Goal: Task Accomplishment & Management: Manage account settings

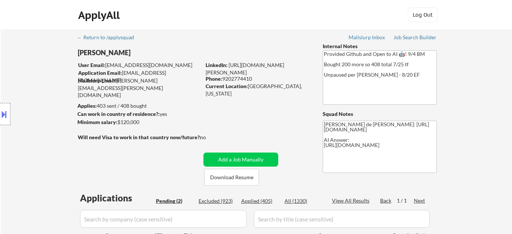
select select ""pending""
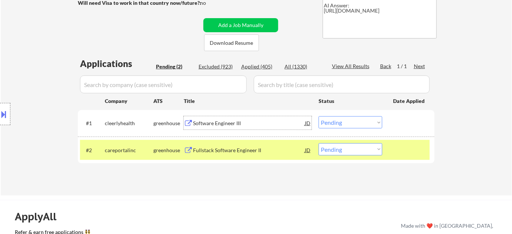
click at [228, 125] on div "Software Engineer III" at bounding box center [249, 123] width 112 height 7
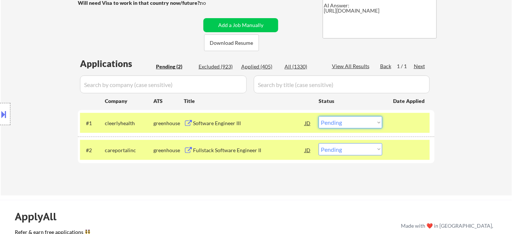
click at [344, 122] on select "Choose an option... Pending Applied Excluded (Questions) Excluded (Expired) Exc…" at bounding box center [351, 122] width 64 height 12
click at [319, 116] on select "Choose an option... Pending Applied Excluded (Questions) Excluded (Expired) Exc…" at bounding box center [351, 122] width 64 height 12
click at [231, 145] on div "Fullstack Software Engineer II" at bounding box center [249, 149] width 112 height 13
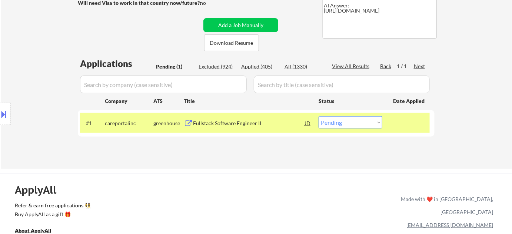
drag, startPoint x: 346, startPoint y: 120, endPoint x: 348, endPoint y: 124, distance: 4.8
click at [346, 120] on select "Choose an option... Pending Applied Excluded (Questions) Excluded (Expired) Exc…" at bounding box center [351, 122] width 64 height 12
select select ""excluded__bad_match_""
click at [319, 116] on select "Choose an option... Pending Applied Excluded (Questions) Excluded (Expired) Exc…" at bounding box center [351, 122] width 64 height 12
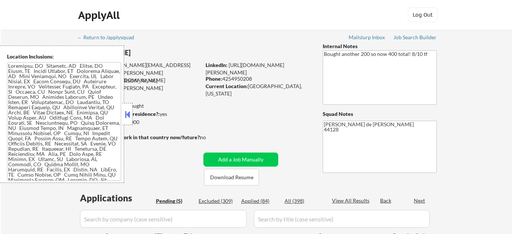
select select ""pending""
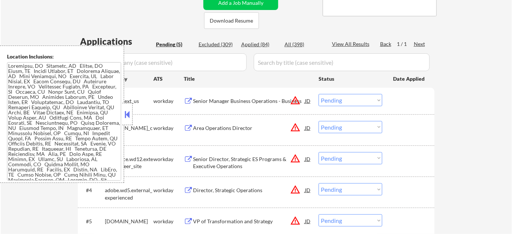
scroll to position [270, 0]
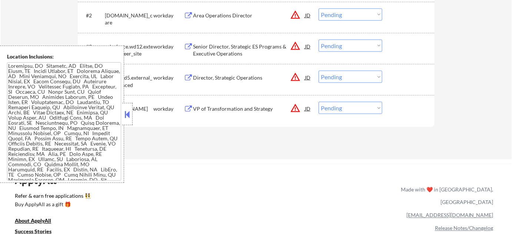
click at [128, 119] on button at bounding box center [127, 114] width 8 height 11
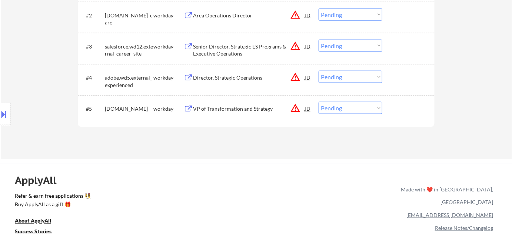
scroll to position [202, 0]
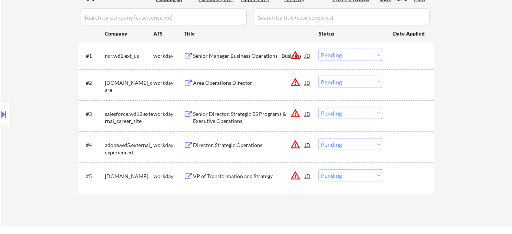
click at [236, 54] on div "Senior Manager Business Operations - Business" at bounding box center [249, 55] width 112 height 7
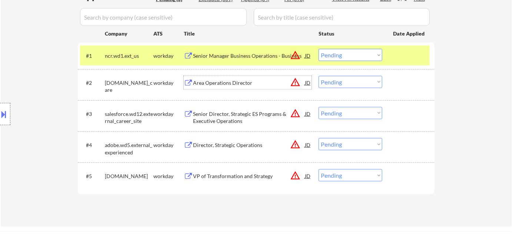
click at [241, 84] on div "Area Operations Director" at bounding box center [249, 82] width 112 height 7
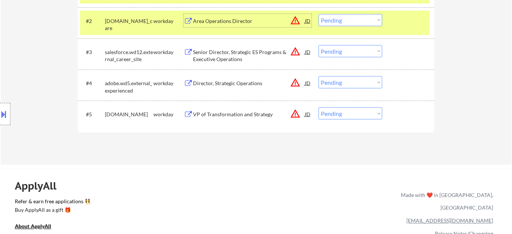
scroll to position [270, 0]
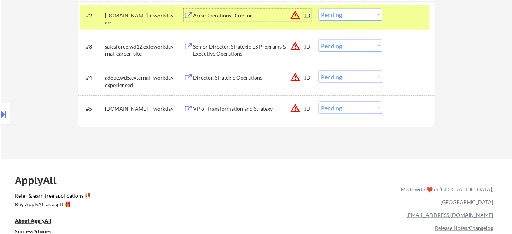
click at [228, 81] on div "Director, Strategic Operations" at bounding box center [249, 77] width 112 height 13
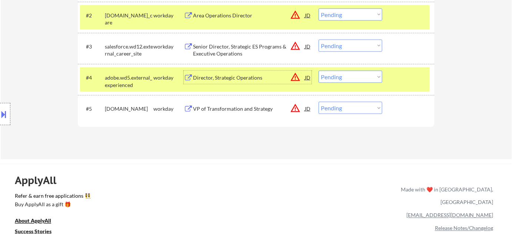
click at [3, 112] on button at bounding box center [4, 114] width 8 height 12
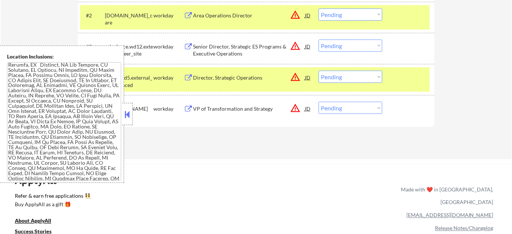
scroll to position [593, 0]
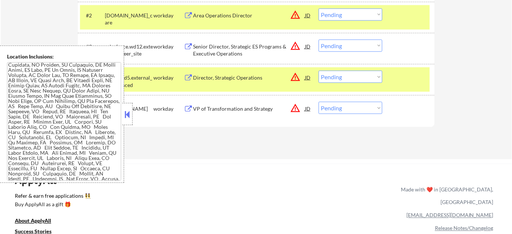
click at [127, 120] on button at bounding box center [127, 114] width 8 height 11
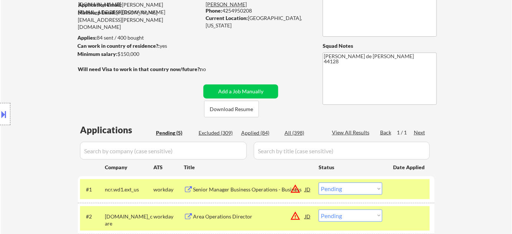
scroll to position [0, 0]
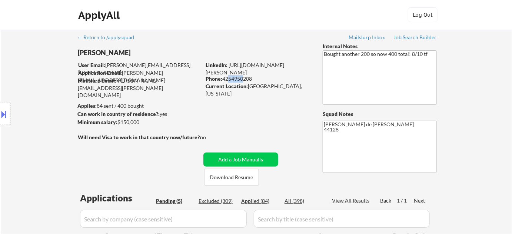
drag, startPoint x: 225, startPoint y: 79, endPoint x: 240, endPoint y: 77, distance: 15.8
click at [240, 77] on div "Phone: 4254950208" at bounding box center [258, 78] width 105 height 7
click at [230, 99] on div "← Return to /applysquad Mailslurp Inbox Job Search Builder Taylor Schmitt User …" at bounding box center [257, 226] width 370 height 393
drag, startPoint x: 223, startPoint y: 79, endPoint x: 259, endPoint y: 79, distance: 36.3
click at [259, 79] on div "Phone: 4254950208" at bounding box center [258, 78] width 105 height 7
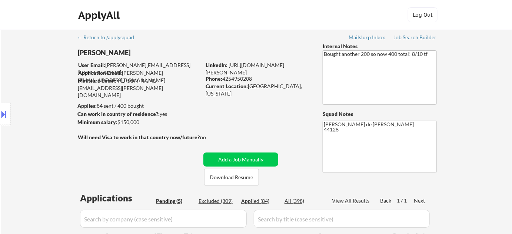
copy div "4254950208"
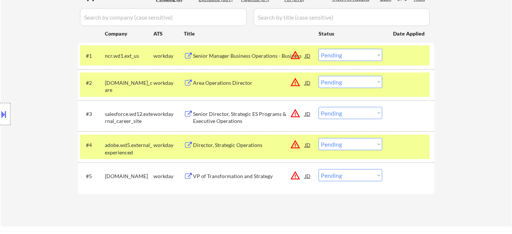
scroll to position [101, 0]
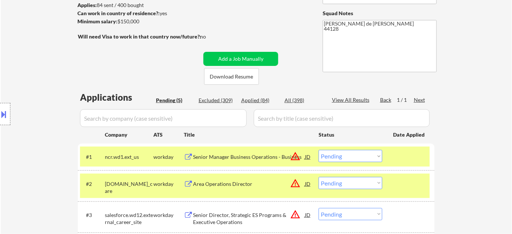
click at [261, 97] on div "Applied (84)" at bounding box center [259, 100] width 37 height 7
click at [227, 109] on input "input" at bounding box center [163, 118] width 167 height 18
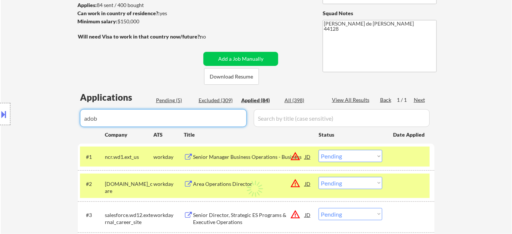
type input "adobe"
click at [186, 125] on input "input" at bounding box center [163, 118] width 167 height 18
select select ""applied""
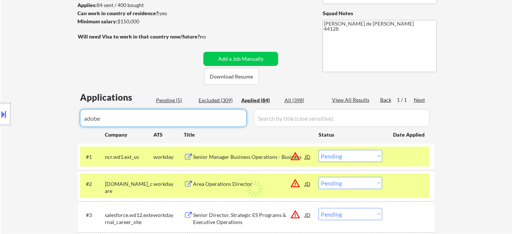
select select ""applied""
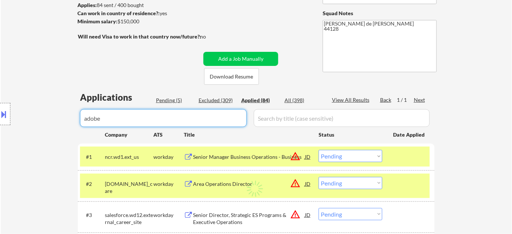
select select ""applied""
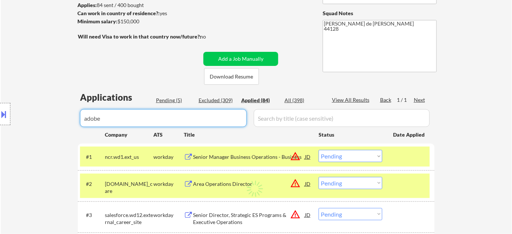
select select ""applied""
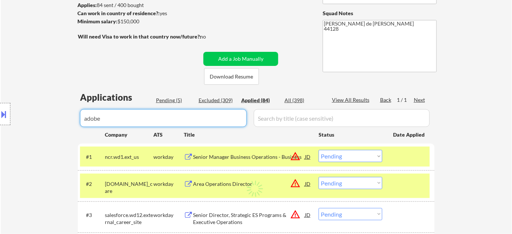
select select ""applied""
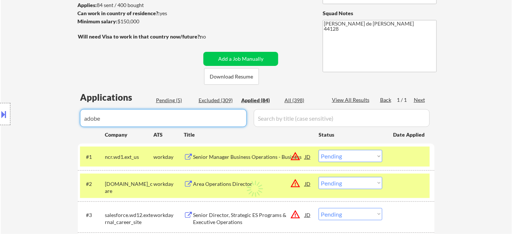
select select ""applied""
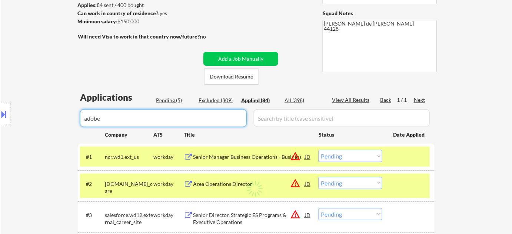
select select ""applied""
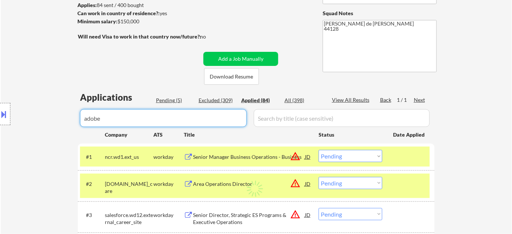
select select ""applied""
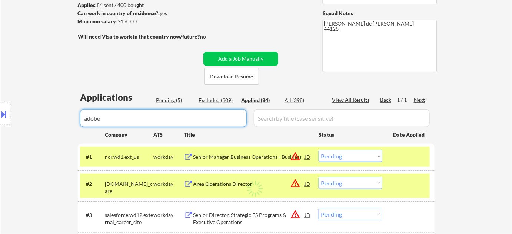
select select ""applied""
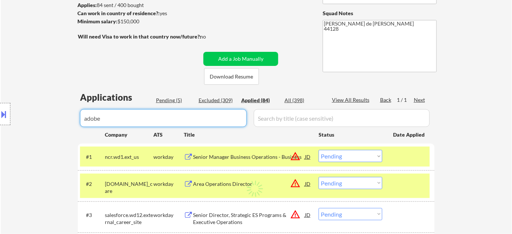
select select ""applied""
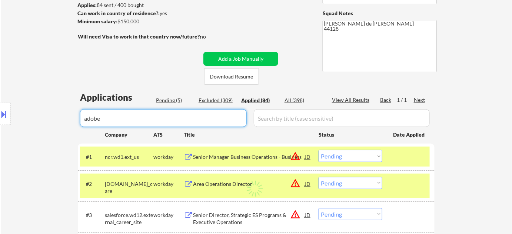
select select ""applied""
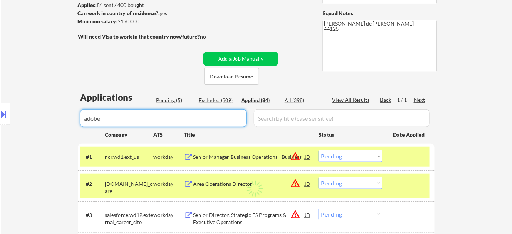
select select ""applied""
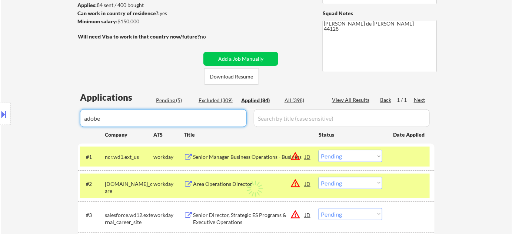
select select ""applied""
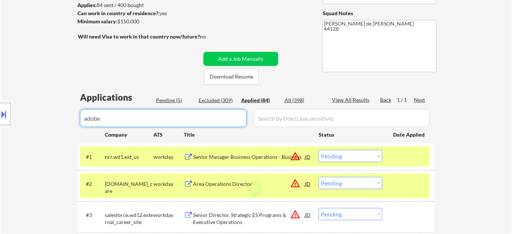
select select ""applied""
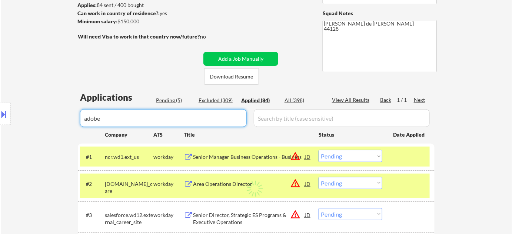
select select ""applied""
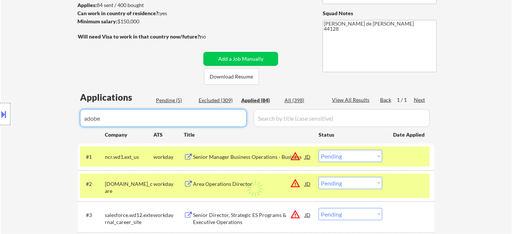
select select ""applied""
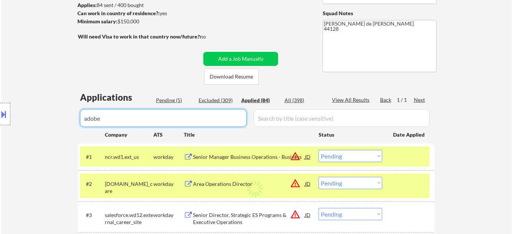
select select ""applied""
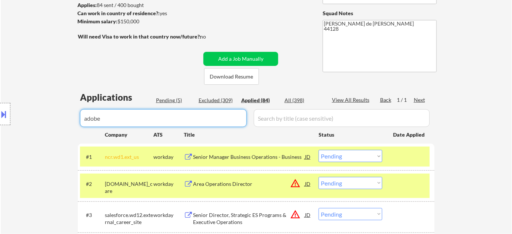
select select ""applied""
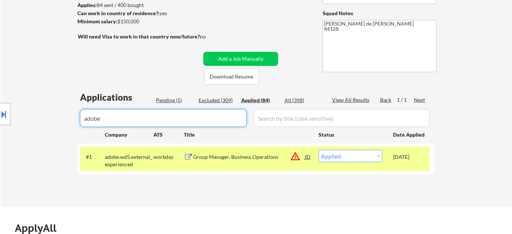
drag, startPoint x: 171, startPoint y: 119, endPoint x: 24, endPoint y: 125, distance: 146.5
click at [84, 125] on body "← Return to /applysquad Mailslurp Inbox Job Search Builder Taylor Schmitt User …" at bounding box center [256, 16] width 512 height 234
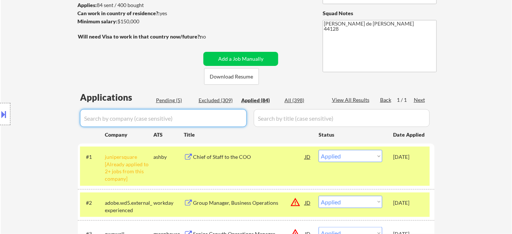
click at [175, 101] on div "Pending (5)" at bounding box center [174, 100] width 37 height 7
select select ""pending""
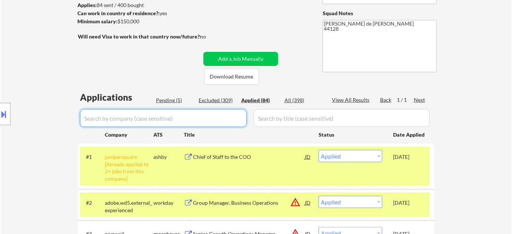
select select ""pending""
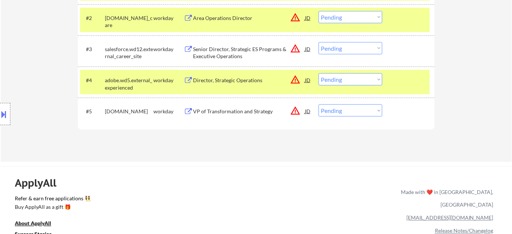
scroll to position [236, 0]
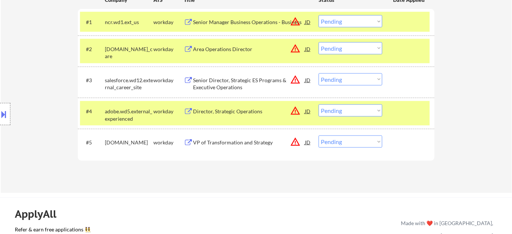
click at [222, 80] on div "Senior Director, Strategic ES Programs & Executive Operations" at bounding box center [249, 84] width 112 height 14
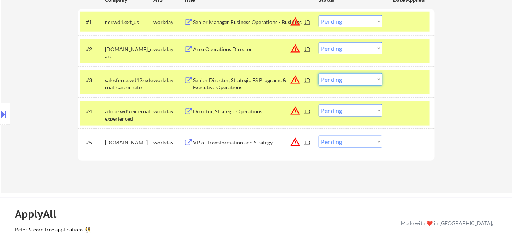
drag, startPoint x: 344, startPoint y: 80, endPoint x: 346, endPoint y: 85, distance: 4.6
click at [344, 80] on select "Choose an option... Pending Applied Excluded (Questions) Excluded (Expired) Exc…" at bounding box center [351, 79] width 64 height 12
click at [319, 73] on select "Choose an option... Pending Applied Excluded (Questions) Excluded (Expired) Exc…" at bounding box center [351, 79] width 64 height 12
select select ""pending""
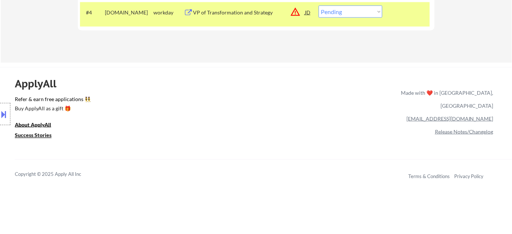
scroll to position [274, 0]
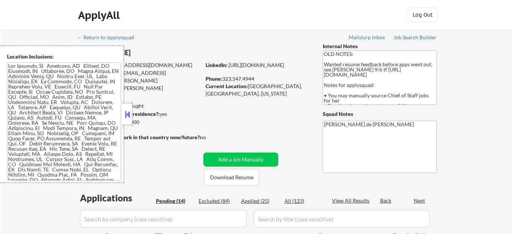
select select ""pending""
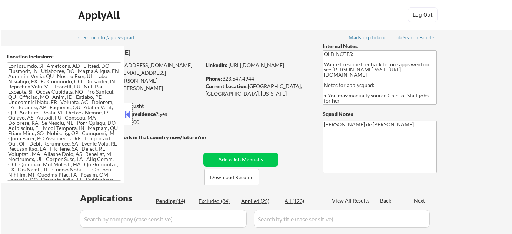
select select ""pending""
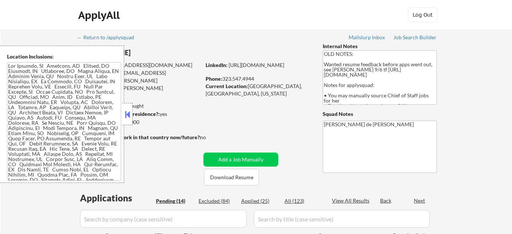
select select ""pending""
click at [129, 114] on button at bounding box center [127, 114] width 8 height 11
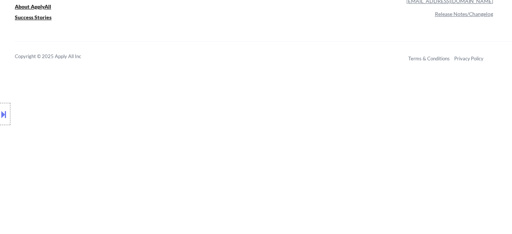
scroll to position [842, 0]
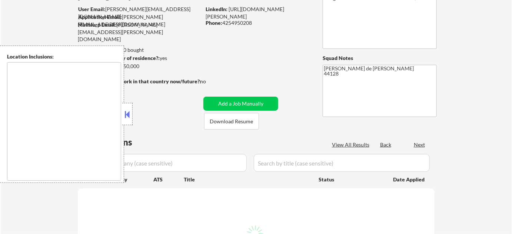
type textarea "[GEOGRAPHIC_DATA], [GEOGRAPHIC_DATA] [GEOGRAPHIC_DATA], [GEOGRAPHIC_DATA] [GEOG…"
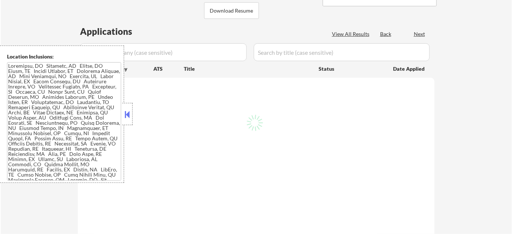
scroll to position [168, 0]
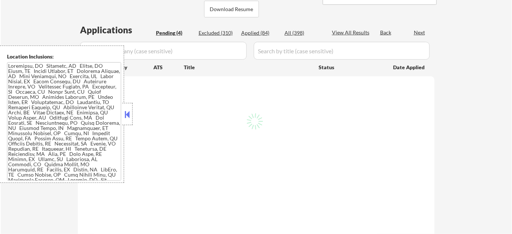
select select ""pending""
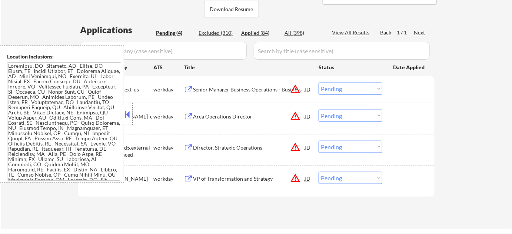
click at [125, 120] on button at bounding box center [127, 114] width 8 height 11
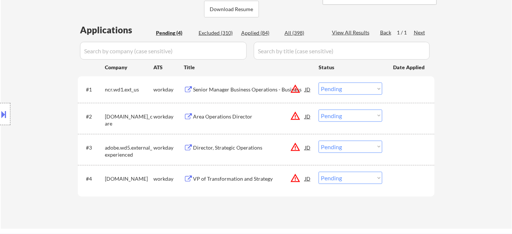
click at [252, 30] on div "Applied (84)" at bounding box center [259, 32] width 37 height 7
select select ""applied""
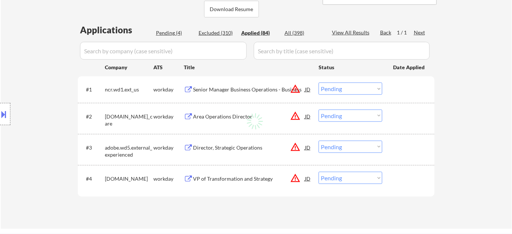
select select ""applied""
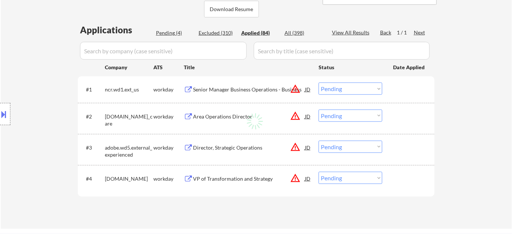
select select ""applied""
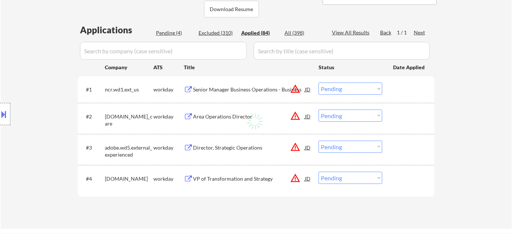
select select ""applied""
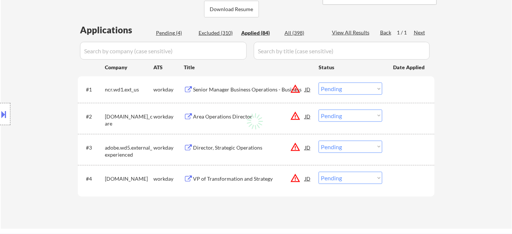
select select ""applied""
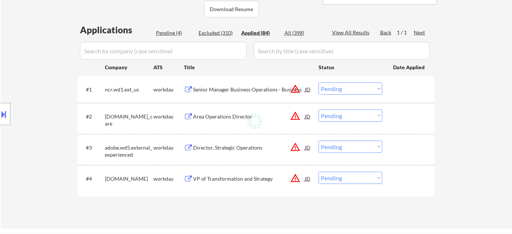
select select ""applied""
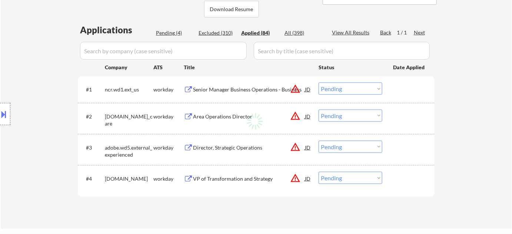
select select ""applied""
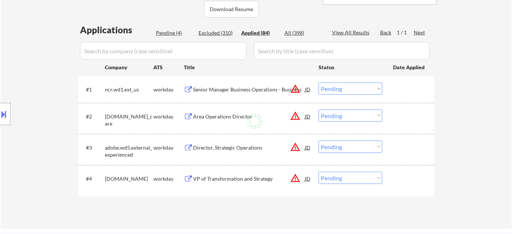
select select ""applied""
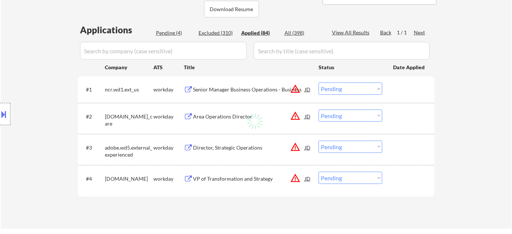
select select ""applied""
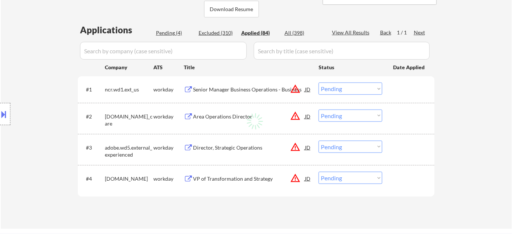
select select ""applied""
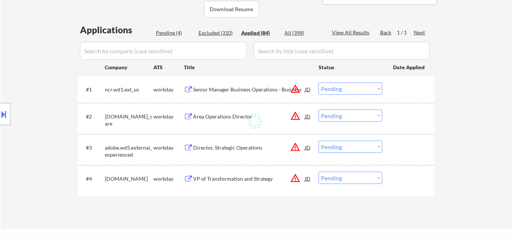
select select ""applied""
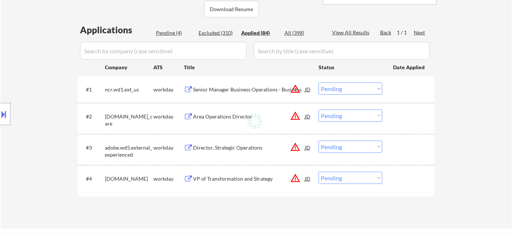
select select ""applied""
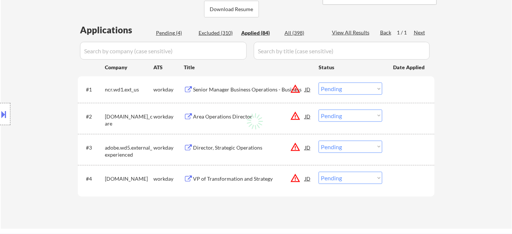
select select ""applied""
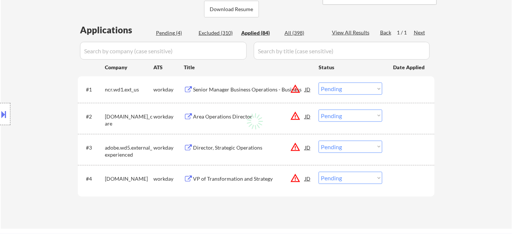
select select ""applied""
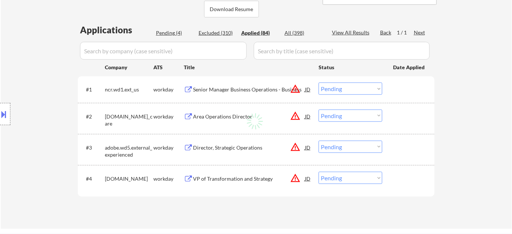
select select ""applied""
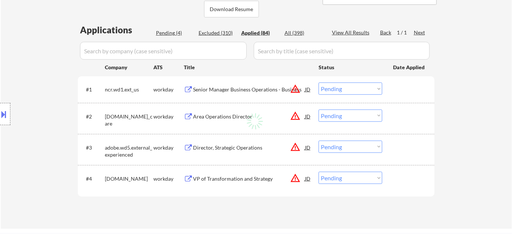
select select ""applied""
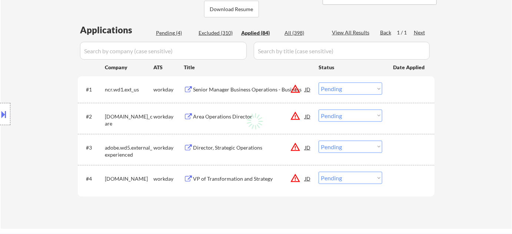
select select ""applied""
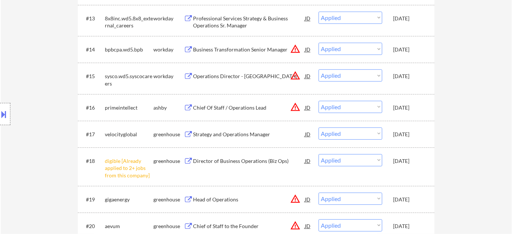
scroll to position [674, 0]
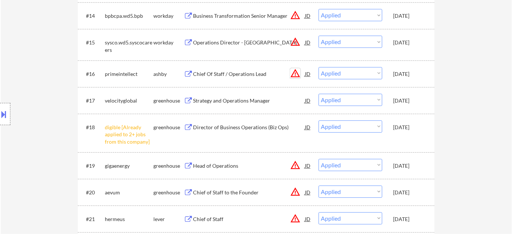
click at [298, 69] on button "warning_amber" at bounding box center [295, 73] width 10 height 10
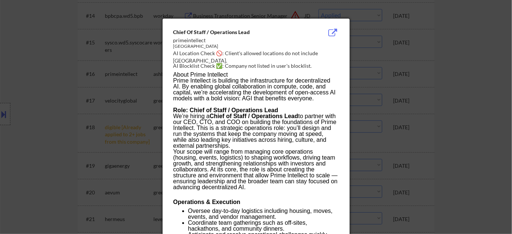
click at [395, 105] on div at bounding box center [256, 117] width 512 height 234
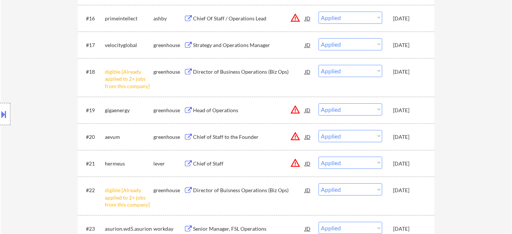
scroll to position [775, 0]
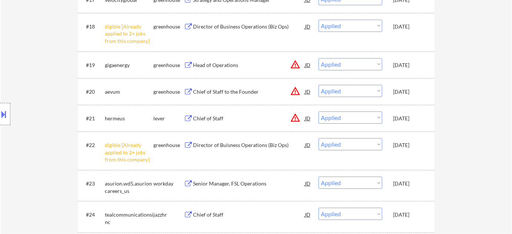
click at [295, 118] on button "warning_amber" at bounding box center [295, 118] width 10 height 10
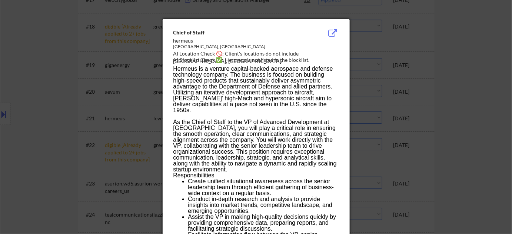
click at [380, 113] on div at bounding box center [256, 117] width 512 height 234
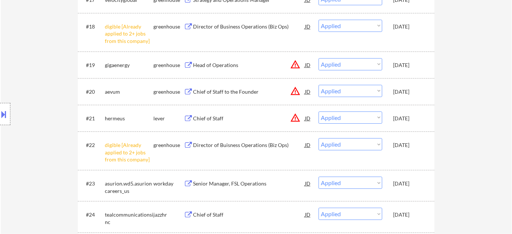
click at [293, 89] on button "warning_amber" at bounding box center [295, 91] width 10 height 10
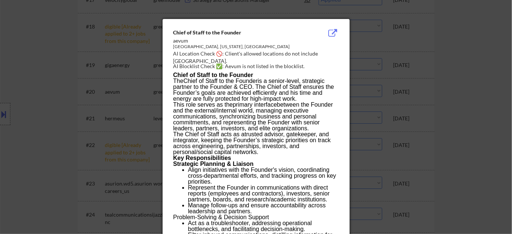
click at [400, 120] on div at bounding box center [256, 117] width 512 height 234
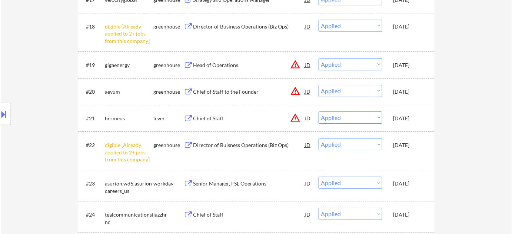
click at [294, 66] on button "warning_amber" at bounding box center [295, 64] width 10 height 10
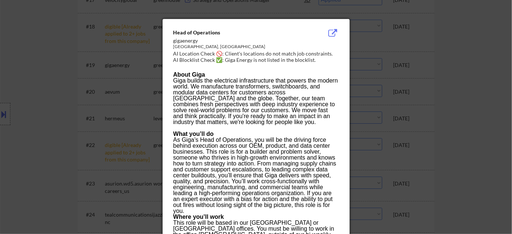
click at [378, 89] on div at bounding box center [256, 117] width 512 height 234
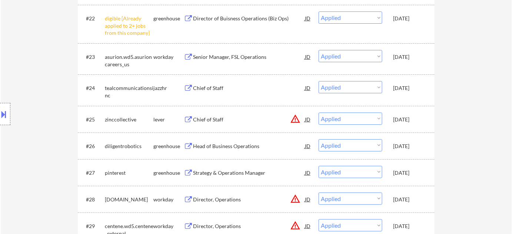
scroll to position [910, 0]
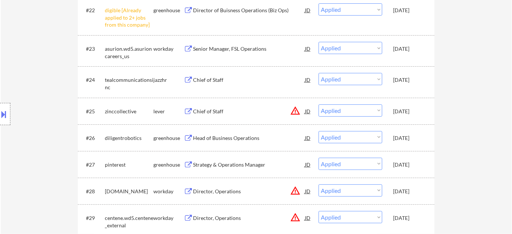
click at [210, 78] on div "Chief of Staff" at bounding box center [249, 79] width 112 height 7
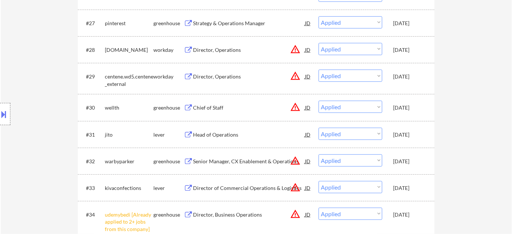
scroll to position [1078, 0]
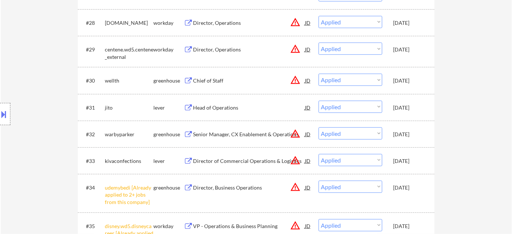
click at [296, 79] on button "warning_amber" at bounding box center [295, 80] width 10 height 10
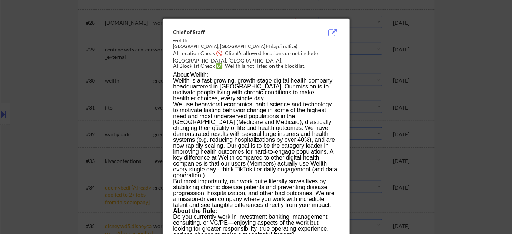
click at [370, 90] on div at bounding box center [256, 117] width 512 height 234
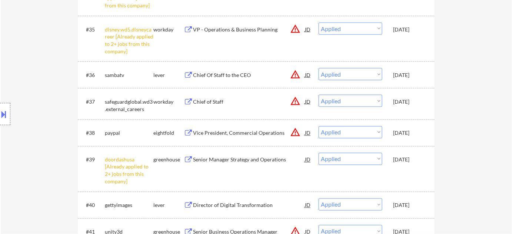
scroll to position [1280, 0]
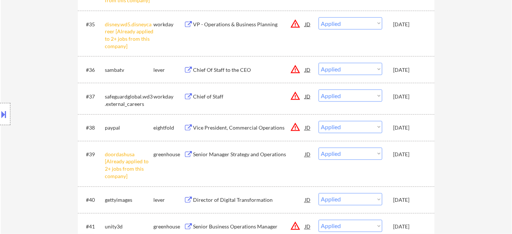
click at [290, 69] on button "warning_amber" at bounding box center [295, 69] width 10 height 10
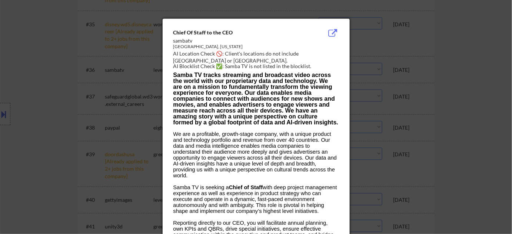
click at [363, 90] on div at bounding box center [256, 117] width 512 height 234
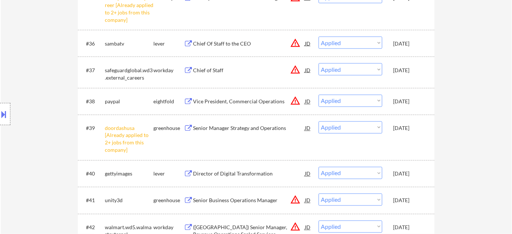
scroll to position [1314, 0]
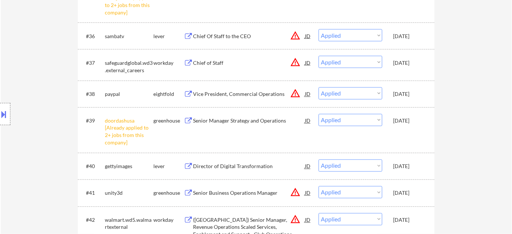
click at [297, 62] on button "warning_amber" at bounding box center [295, 62] width 10 height 10
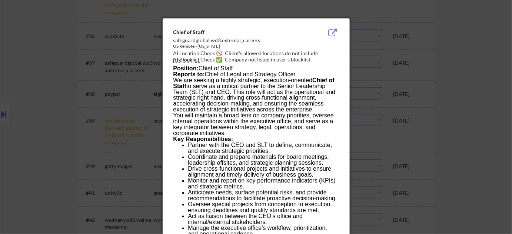
click at [374, 87] on div at bounding box center [256, 117] width 512 height 234
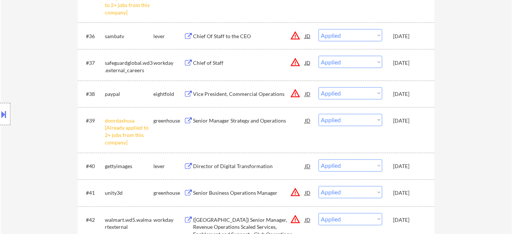
click at [219, 61] on div "Chief of Staff" at bounding box center [249, 62] width 112 height 7
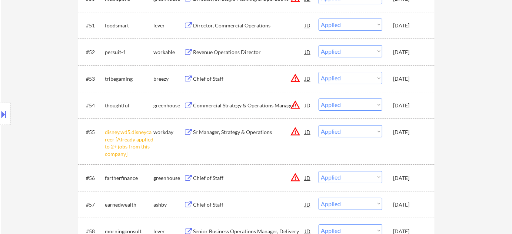
scroll to position [1786, 0]
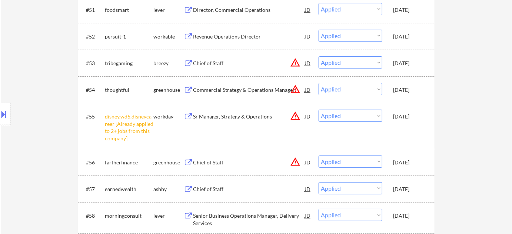
click at [298, 64] on button "warning_amber" at bounding box center [295, 62] width 10 height 10
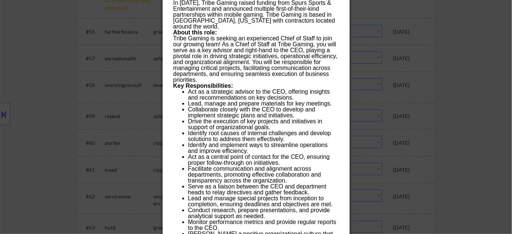
scroll to position [1921, 0]
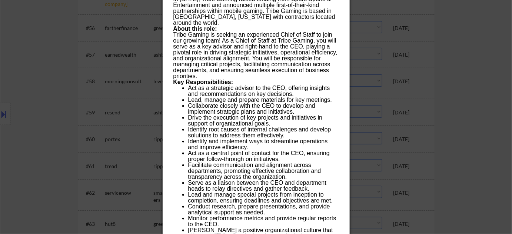
click at [75, 90] on div at bounding box center [256, 117] width 512 height 234
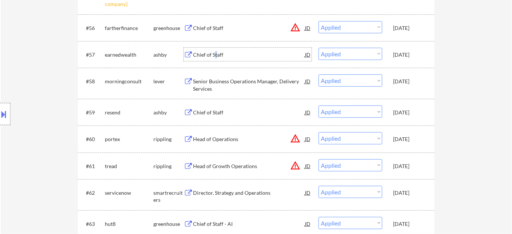
click at [215, 51] on div "Chief of Staff" at bounding box center [249, 54] width 112 height 7
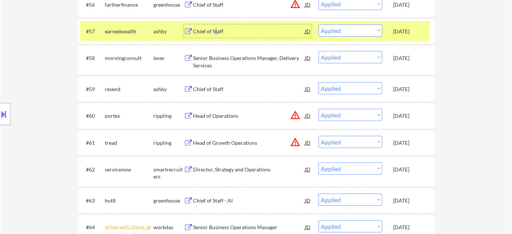
scroll to position [1988, 0]
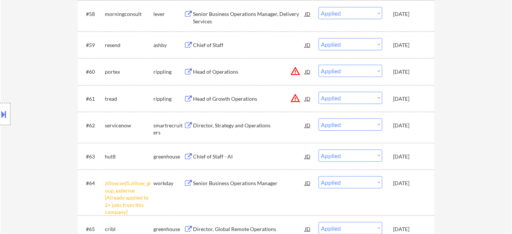
click at [212, 44] on div "Chief of Staff" at bounding box center [249, 45] width 112 height 7
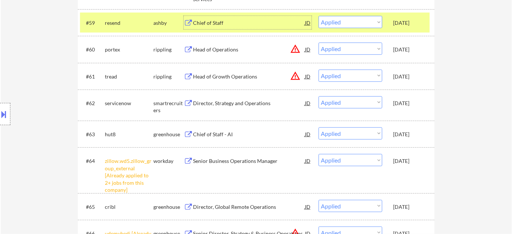
scroll to position [2022, 0]
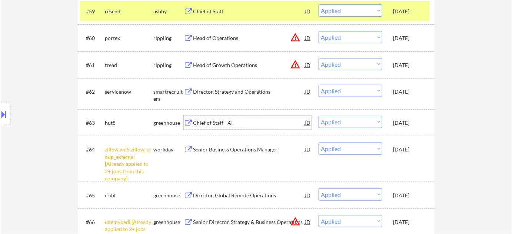
click at [228, 122] on div "Chief of Staff - AI" at bounding box center [249, 122] width 112 height 7
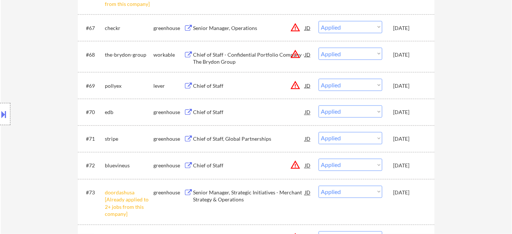
scroll to position [2258, 0]
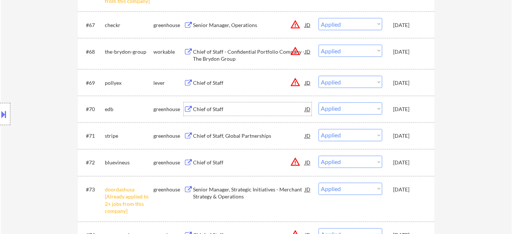
click at [207, 107] on div "Chief of Staff" at bounding box center [249, 109] width 112 height 7
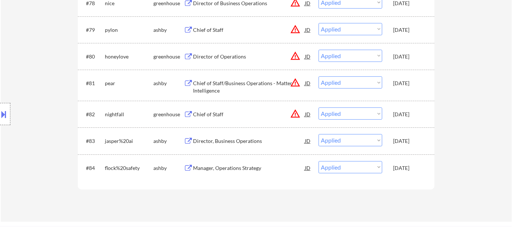
scroll to position [2561, 0]
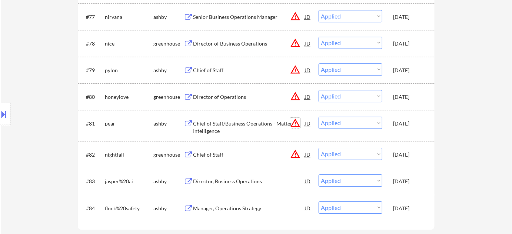
click at [294, 124] on button "warning_amber" at bounding box center [295, 123] width 10 height 10
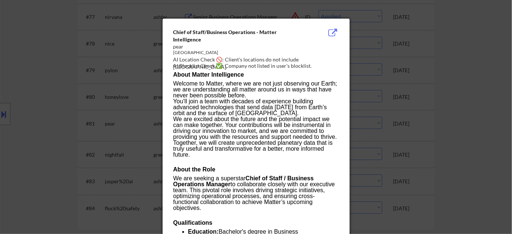
click at [53, 77] on div at bounding box center [256, 117] width 512 height 234
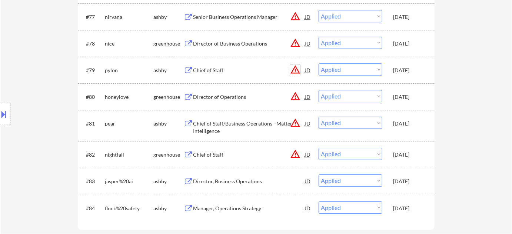
click at [293, 65] on button "warning_amber" at bounding box center [295, 70] width 10 height 10
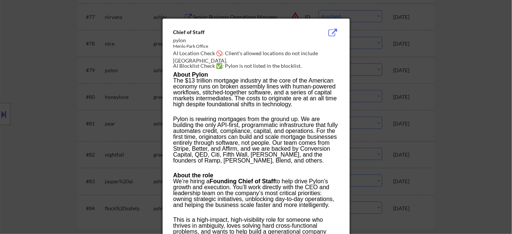
click at [36, 69] on div at bounding box center [256, 117] width 512 height 234
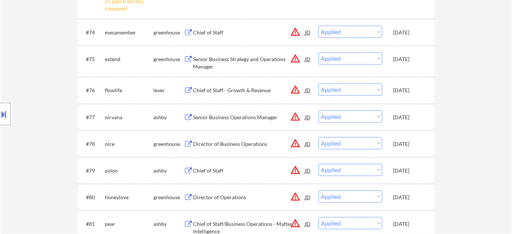
scroll to position [2460, 0]
click at [294, 90] on button "warning_amber" at bounding box center [295, 90] width 10 height 10
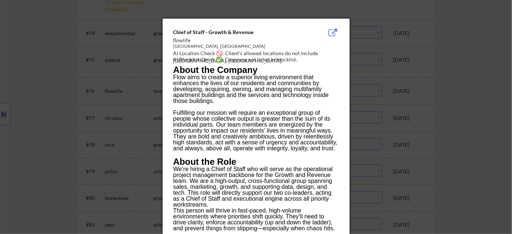
click at [67, 87] on div at bounding box center [256, 117] width 512 height 234
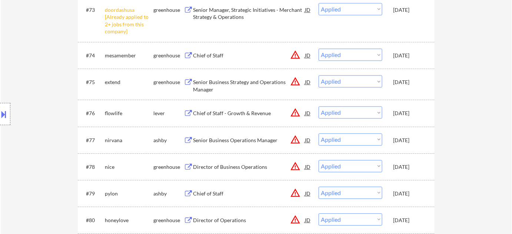
scroll to position [2426, 0]
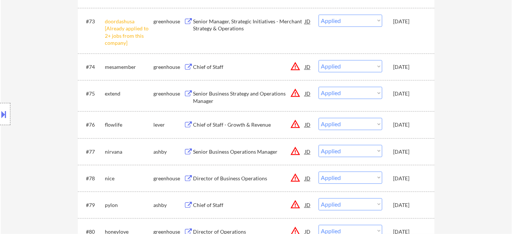
click at [297, 65] on button "warning_amber" at bounding box center [295, 66] width 10 height 10
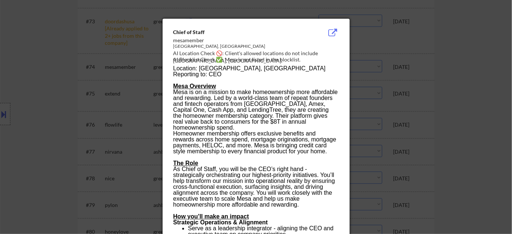
click at [16, 72] on div at bounding box center [256, 117] width 512 height 234
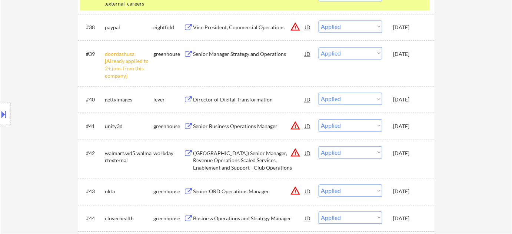
scroll to position [1348, 0]
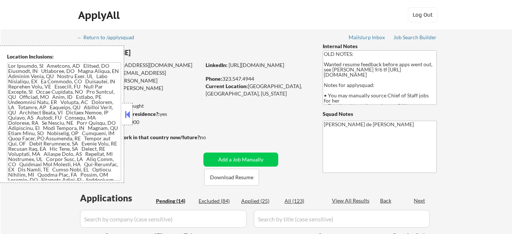
select select ""pending""
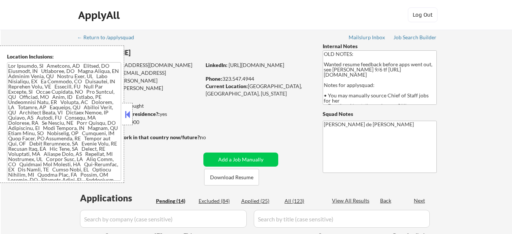
select select ""pending""
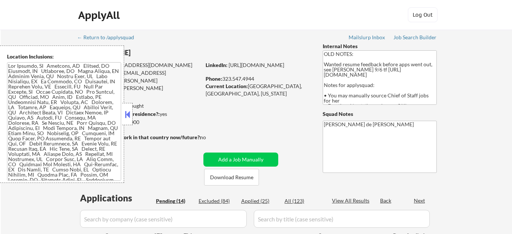
select select ""pending""
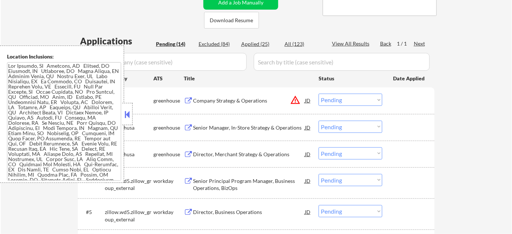
scroll to position [168, 0]
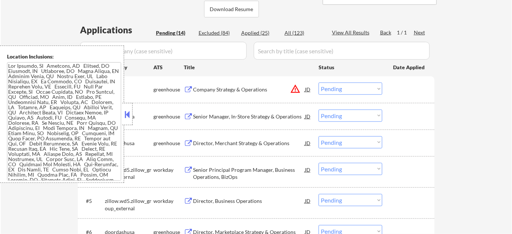
click at [42, 127] on textarea at bounding box center [64, 121] width 114 height 119
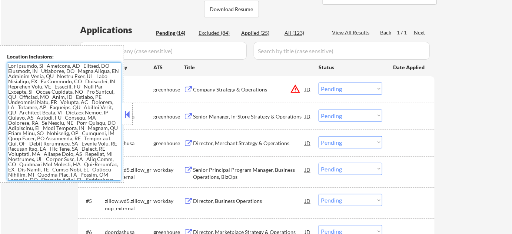
scroll to position [236, 0]
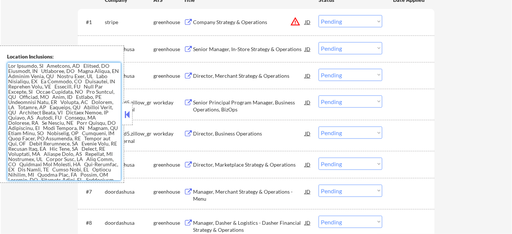
click at [126, 112] on button at bounding box center [127, 114] width 8 height 11
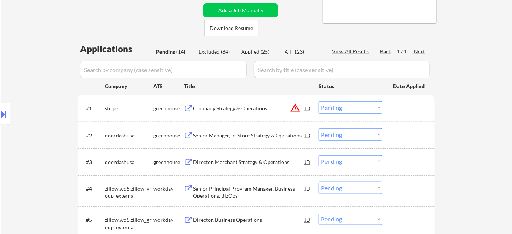
scroll to position [67, 0]
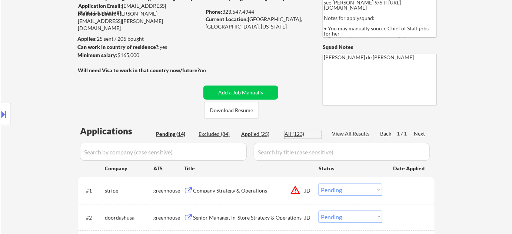
click at [289, 134] on div "All (123)" at bounding box center [303, 133] width 37 height 7
select select ""applied""
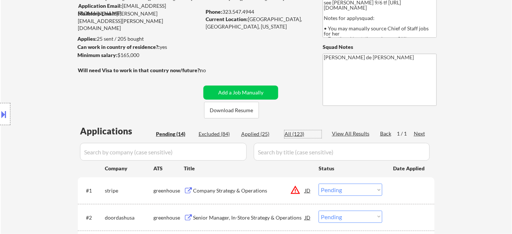
select select ""applied""
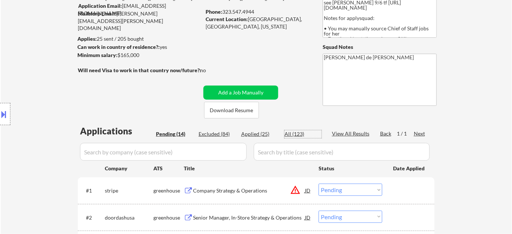
select select ""applied""
select select ""excluded__expired_""
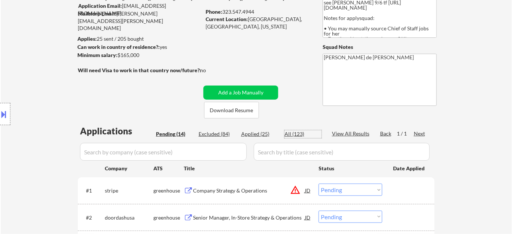
select select ""excluded""
select select ""excluded__expired_""
select select ""excluded""
select select ""excluded__bad_match_""
select select ""excluded""
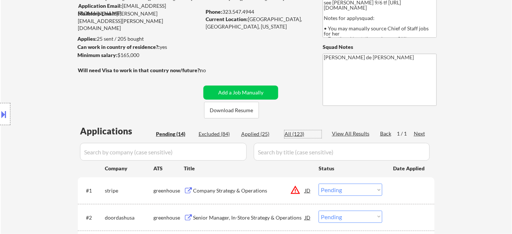
select select ""excluded__other_""
select select ""excluded__expired_""
select select ""excluded__salary_""
select select ""excluded__expired_""
select select ""excluded__blocklist_""
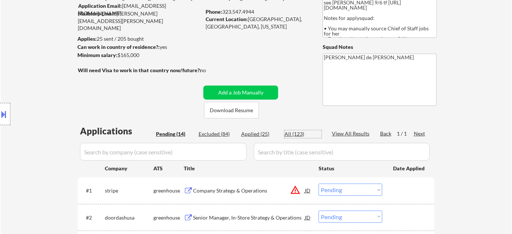
select select ""excluded""
select select ""excluded__expired_""
select select ""excluded__bad_match_""
select select ""pending""
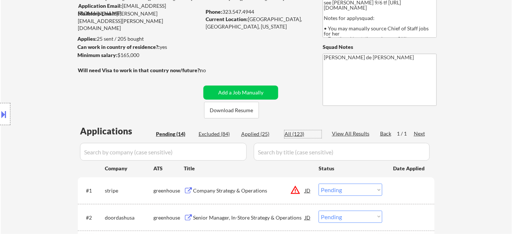
select select ""excluded__expired_""
select select ""excluded""
select select ""excluded__location_""
select select ""pending""
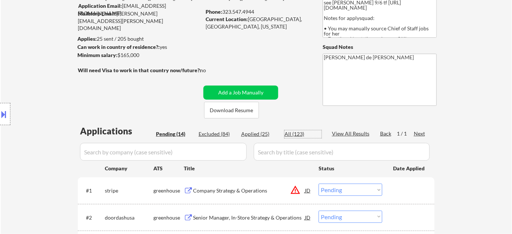
select select ""excluded__expired_""
select select ""pending""
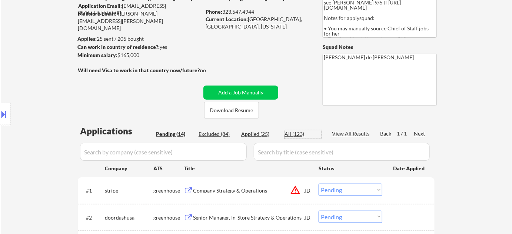
select select ""excluded__bad_match_""
select select ""excluded""
select select ""excluded__location_""
select select ""excluded__other_""
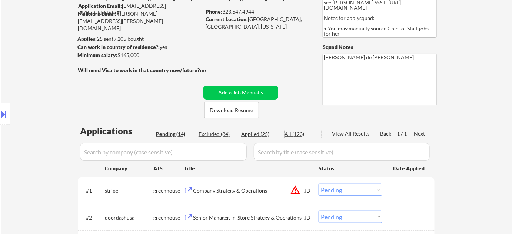
select select ""excluded__salary_""
select select ""pending""
select select ""excluded__location_""
select select ""pending""
select select ""excluded__expired_""
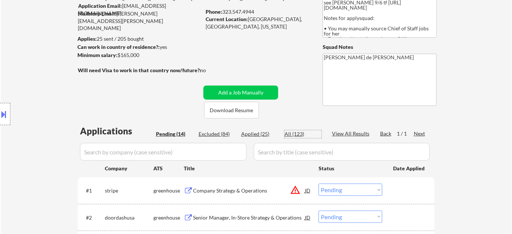
select select ""excluded__salary_""
select select ""excluded__bad_match_""
select select ""excluded__expired_""
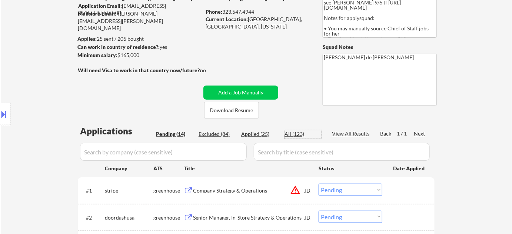
select select ""excluded__expired_""
select select ""excluded__location_""
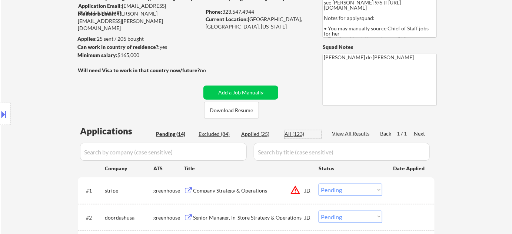
select select ""excluded__expired_""
select select ""excluded__bad_match_""
select select ""pending""
select select ""excluded__location_""
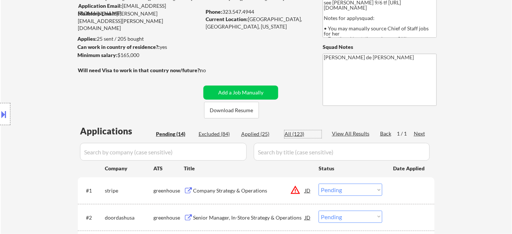
select select ""excluded__expired_""
select select ""pending""
select select ""excluded__bad_match_""
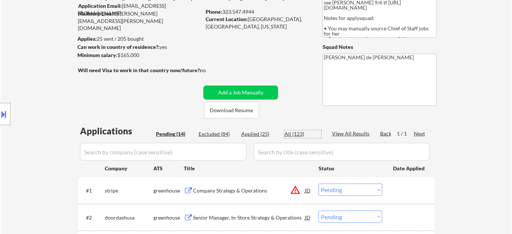
select select ""excluded__location_""
select select ""excluded__bad_match_""
select select ""pending""
select select ""excluded__bad_match_""
select select ""excluded__expired_""
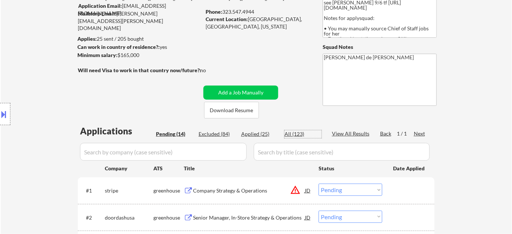
select select ""excluded__expired_""
select select ""pending""
select select ""excluded__expired_""
select select ""excluded__salary_""
select select ""excluded__bad_match_""
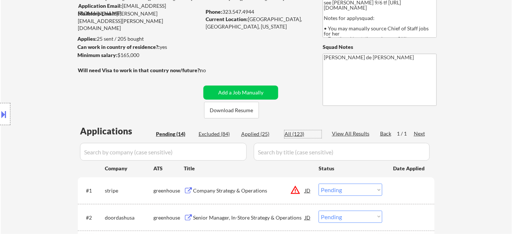
select select ""excluded""
select select ""excluded__bad_match_""
select select ""excluded__expired_""
select select ""excluded__salary_""
select select ""excluded__expired_""
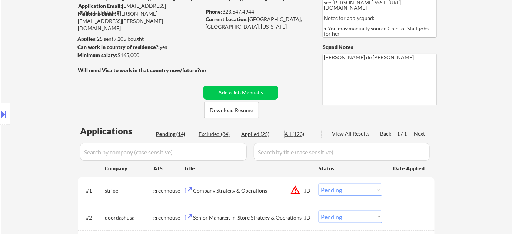
select select ""pending""
select select ""excluded__expired_""
select select ""applied""
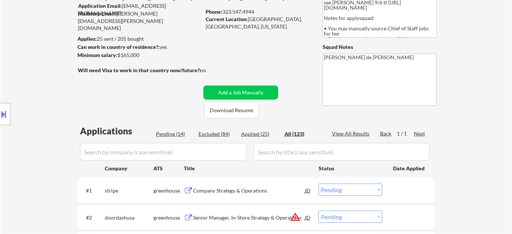
select select ""applied""
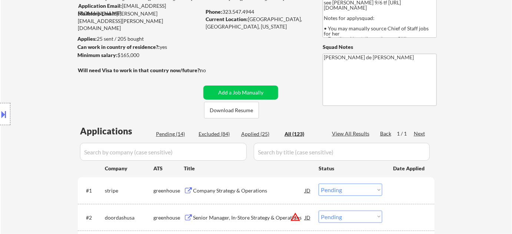
select select ""applied""
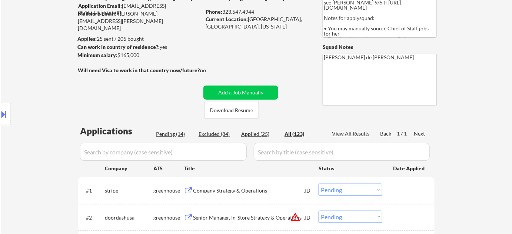
select select ""applied""
click at [195, 151] on input "input" at bounding box center [163, 152] width 167 height 18
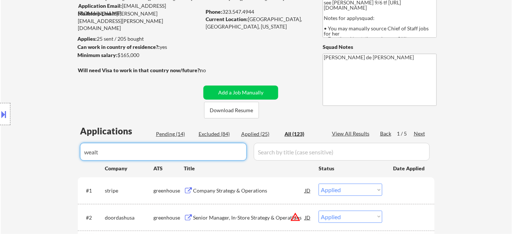
type input "wealth"
select select ""excluded__expired_""
select select ""excluded""
select select ""excluded__location_""
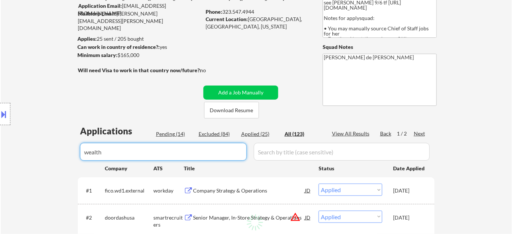
select select ""excluded__expired_""
select select ""pending""
select select ""excluded__location_""
select select ""pending""
select select ""excluded__location_""
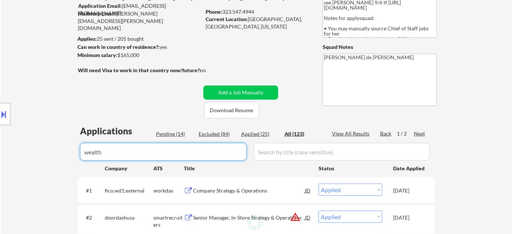
select select ""excluded__salary_""
select select ""excluded__expired_""
select select ""excluded__bad_match_""
select select ""excluded__location_""
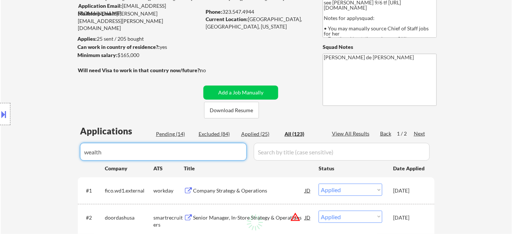
select select ""excluded__expired_""
select select ""excluded__bad_match_""
select select ""excluded__expired_""
select select ""pending""
select select ""excluded__bad_match_""
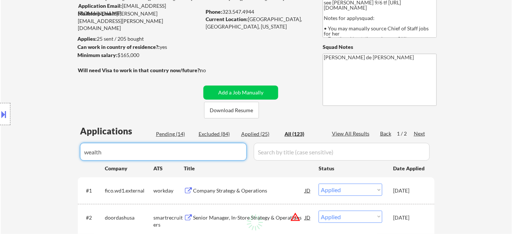
select select ""pending""
select select ""excluded__expired_""
select select ""excluded__location_""
select select ""pending""
select select ""excluded__expired_""
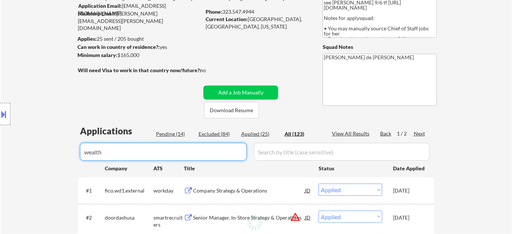
select select ""pending""
select select ""excluded__salary_""
select select ""excluded__bad_match_""
select select ""excluded__expired_""
select select ""excluded__location_""
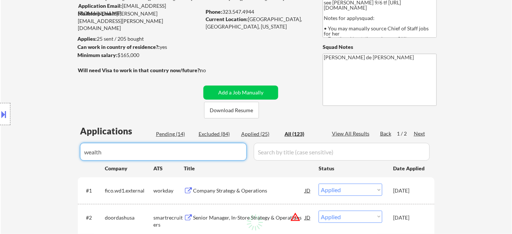
select select ""excluded__salary_""
select select ""excluded__expired_""
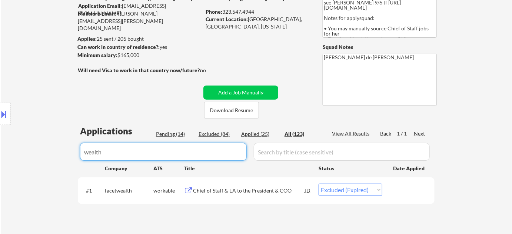
click at [142, 154] on input "input" at bounding box center [163, 152] width 167 height 18
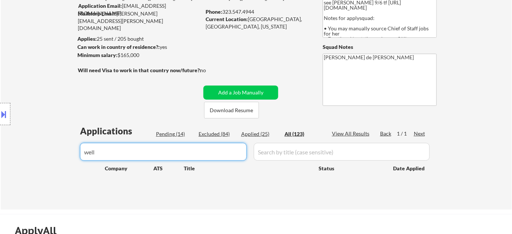
click at [173, 134] on div "Pending (14)" at bounding box center [174, 133] width 37 height 7
drag, startPoint x: 130, startPoint y: 155, endPoint x: 49, endPoint y: 153, distance: 81.9
click at [90, 155] on body "← Return to /applysquad Mailslurp Inbox Job Search Builder Lisa Connelly User E…" at bounding box center [256, 50] width 512 height 234
type input "w"
select select ""pending""
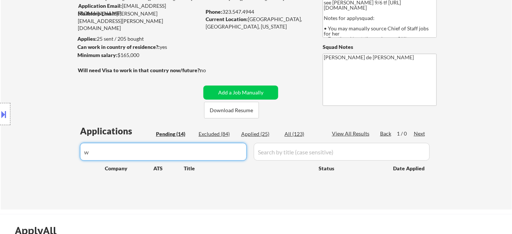
select select ""pending""
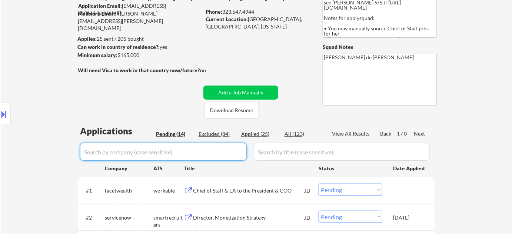
select select ""pending""
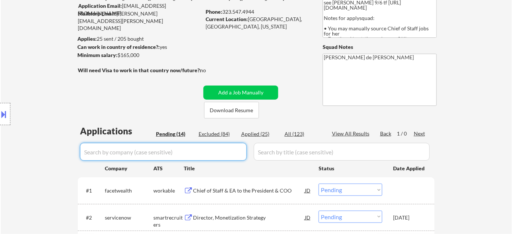
select select ""pending""
click at [216, 192] on div "Company Strategy & Operations" at bounding box center [249, 190] width 112 height 7
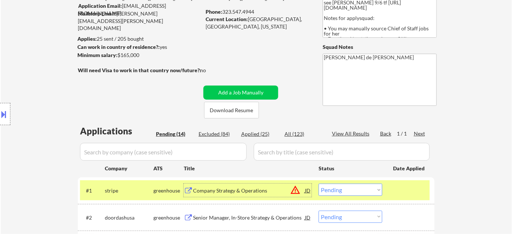
drag, startPoint x: 295, startPoint y: 132, endPoint x: 211, endPoint y: 152, distance: 87.2
click at [295, 132] on div "All (123)" at bounding box center [303, 133] width 37 height 7
select select ""applied""
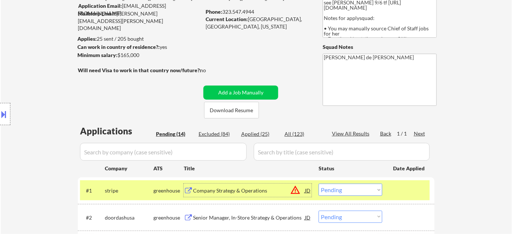
select select ""applied""
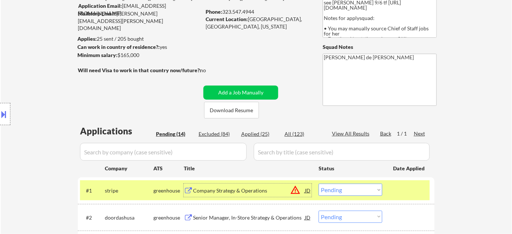
select select ""applied""
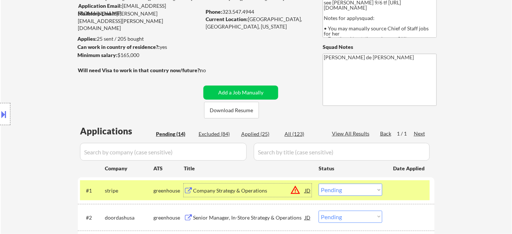
select select ""applied""
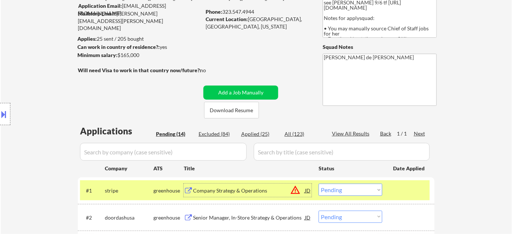
select select ""applied""
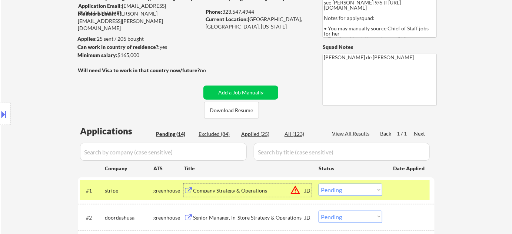
select select ""applied""
select select ""excluded__expired_""
select select ""excluded""
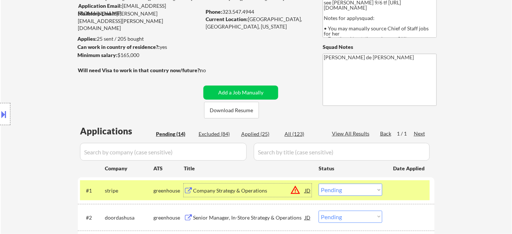
select select ""excluded__expired_""
select select ""excluded""
select select ""excluded__bad_match_""
select select ""excluded""
select select ""excluded__other_""
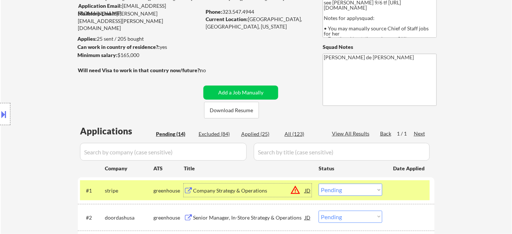
select select ""excluded__salary_""
select select ""excluded__blocklist_""
select select ""excluded""
select select ""excluded__expired_""
click at [208, 152] on input "input" at bounding box center [163, 152] width 167 height 18
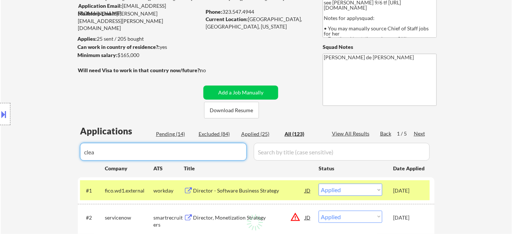
type input "clear"
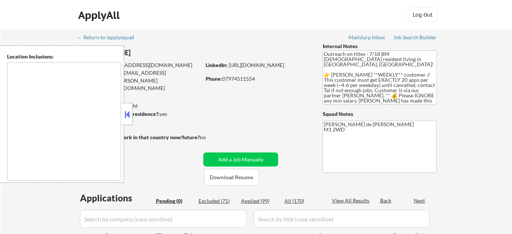
type textarea "remote"
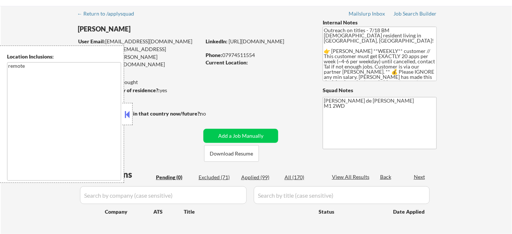
scroll to position [67, 0]
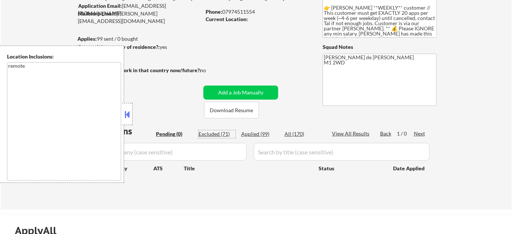
click at [225, 135] on div "Excluded (71)" at bounding box center [217, 133] width 37 height 7
select select ""excluded__bad_match_""
select select ""excluded__location_""
select select ""excluded__blocklist_""
select select ""excluded__bad_match_""
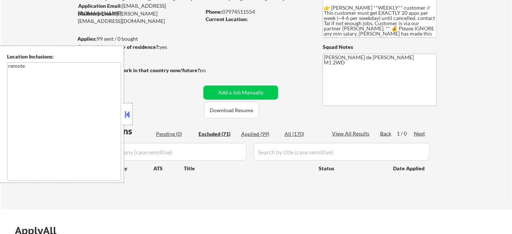
select select ""excluded__location_""
select select ""excluded__blocklist_""
select select ""excluded__bad_match_""
select select ""excluded""
select select ""excluded__expired_""
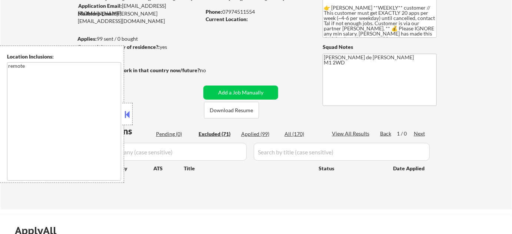
select select ""excluded__location_""
select select ""excluded__bad_match_""
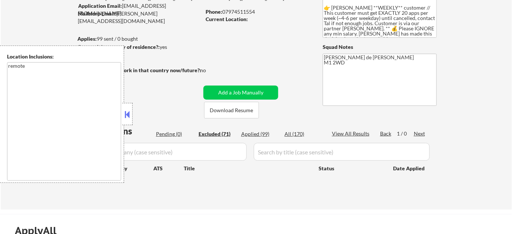
select select ""excluded__expired_""
select select ""excluded__location_""
select select ""excluded""
select select ""excluded__location_""
select select ""excluded__expired_""
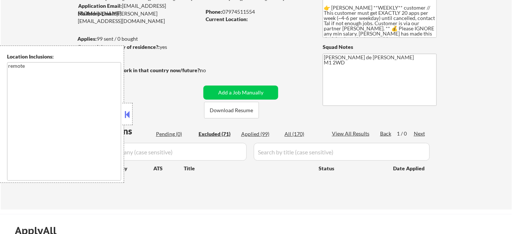
select select ""excluded__bad_match_""
select select ""excluded__expired_""
select select ""excluded__location_""
select select ""excluded__bad_match_""
select select ""excluded""
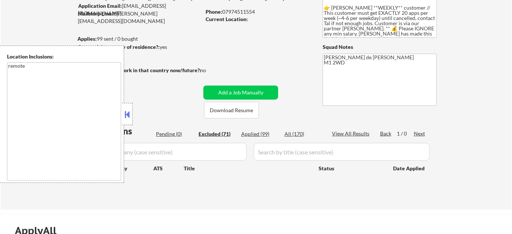
select select ""excluded""
select select ""excluded__location_""
select select ""excluded__expired_""
select select ""excluded__bad_match_""
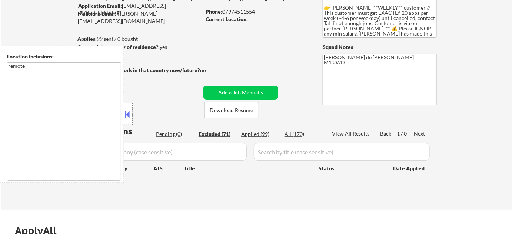
select select ""excluded__location_""
select select ""excluded__expired_""
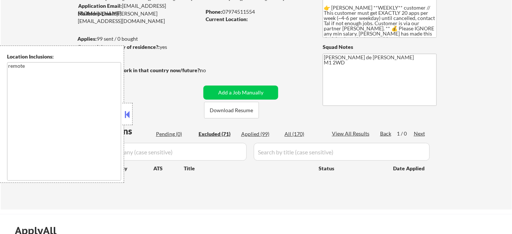
select select ""excluded__expired_""
select select ""excluded__location_""
select select ""excluded__blocklist_""
select select ""excluded__expired_""
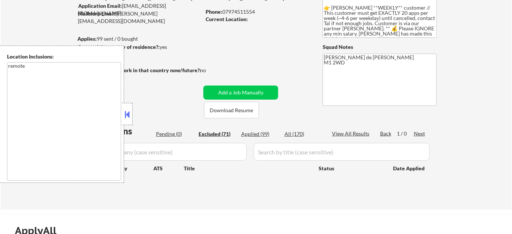
select select ""excluded__other_""
select select ""excluded__expired_""
select select ""excluded__bad_match_""
select select ""excluded__location_""
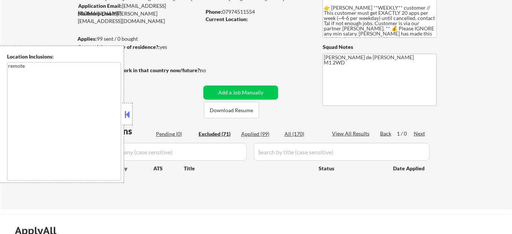
select select ""excluded__bad_match_""
select select ""excluded__expired_""
select select ""excluded__other_""
select select ""excluded__bad_match_""
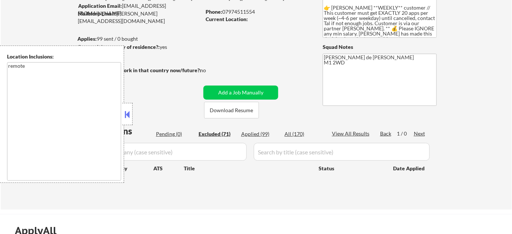
select select ""excluded__location_""
select select ""excluded__expired_""
select select ""excluded__bad_match_""
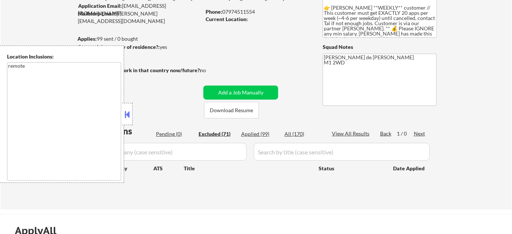
select select ""excluded__bad_match_""
select select ""excluded__expired_""
select select ""excluded__bad_match_""
select select ""excluded__location_""
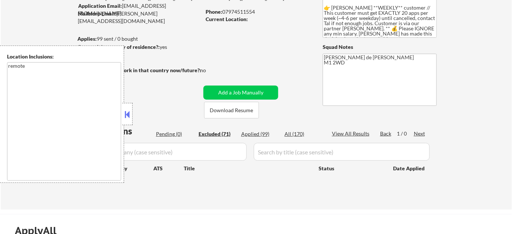
select select ""excluded__expired_""
select select ""excluded__other_""
select select ""excluded__location_""
select select ""excluded__bad_match_""
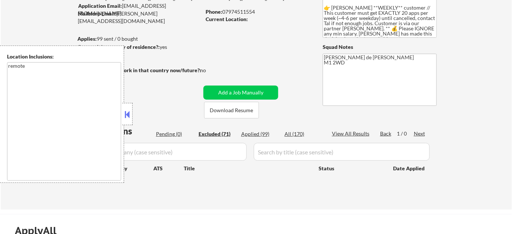
select select ""excluded__bad_match_""
select select ""excluded__expired_""
select select ""excluded__bad_match_""
select select ""excluded__expired_""
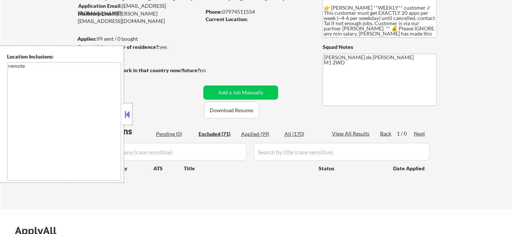
select select ""excluded__other_""
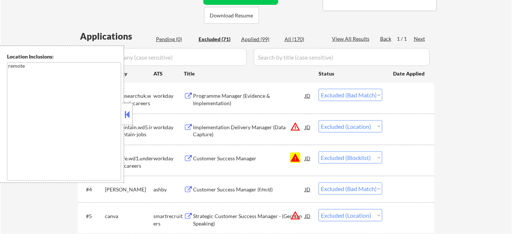
scroll to position [168, 0]
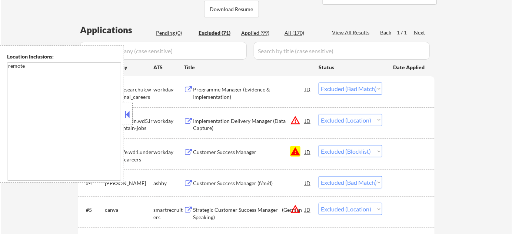
click at [125, 113] on button at bounding box center [127, 114] width 8 height 11
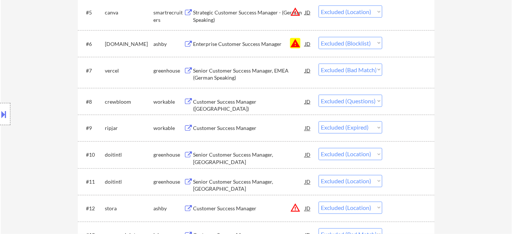
scroll to position [371, 0]
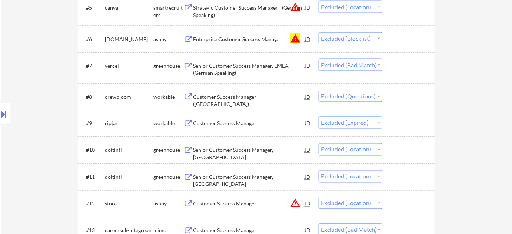
click at [386, 151] on div "#10 doitintl greenhouse Senior Customer Success Manager, Poland JD Choose an op…" at bounding box center [255, 150] width 350 height 20
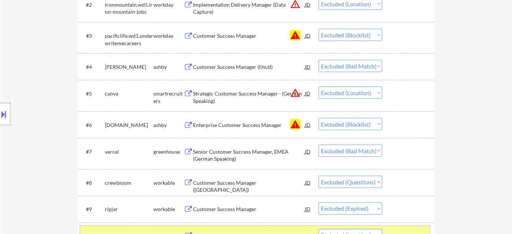
scroll to position [202, 0]
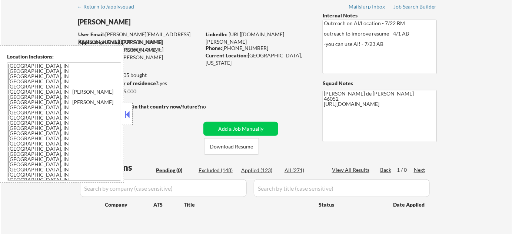
scroll to position [67, 0]
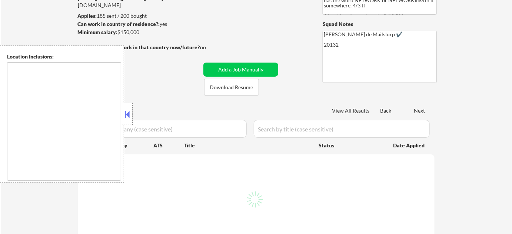
scroll to position [101, 0]
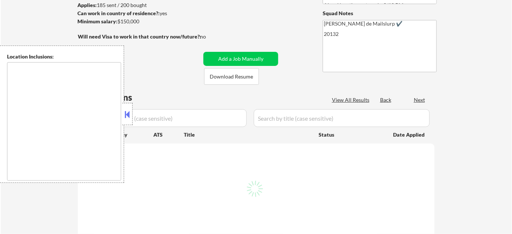
select select ""pending""
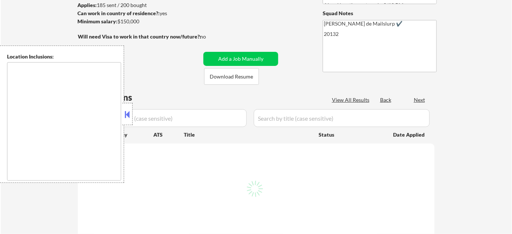
select select ""pending""
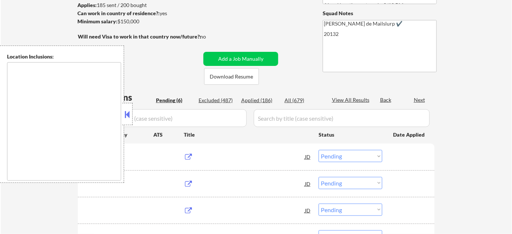
type textarea "[GEOGRAPHIC_DATA], [GEOGRAPHIC_DATA] [GEOGRAPHIC_DATA], [GEOGRAPHIC_DATA] [GEOG…"
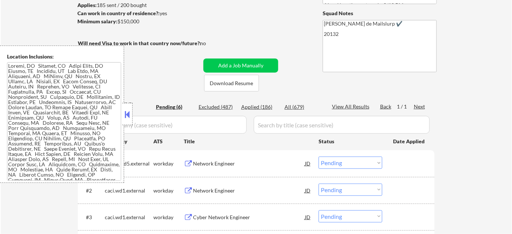
click at [125, 112] on button at bounding box center [127, 114] width 8 height 11
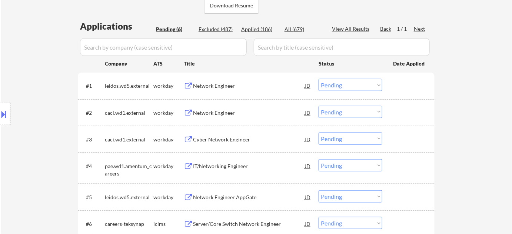
scroll to position [168, 0]
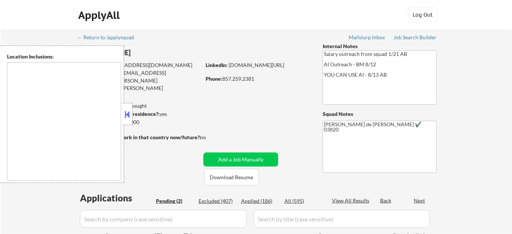
select select ""pending""
type textarea "[GEOGRAPHIC_DATA], [GEOGRAPHIC_DATA] [GEOGRAPHIC_DATA], [GEOGRAPHIC_DATA] [GEOG…"
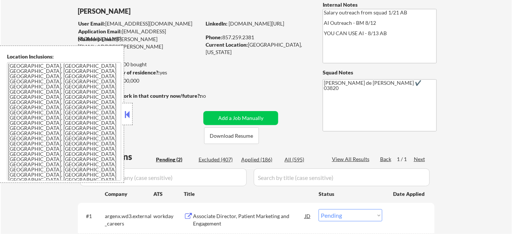
scroll to position [135, 0]
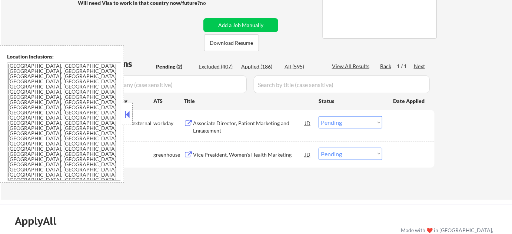
click at [127, 115] on button at bounding box center [127, 114] width 8 height 11
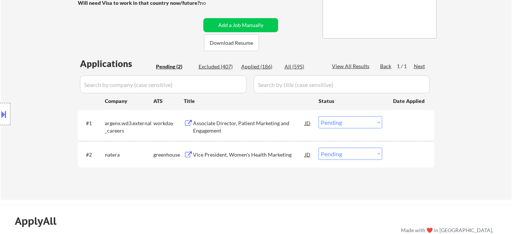
click at [262, 66] on div "Applied (186)" at bounding box center [259, 66] width 37 height 7
click at [215, 85] on input "input" at bounding box center [163, 85] width 167 height 18
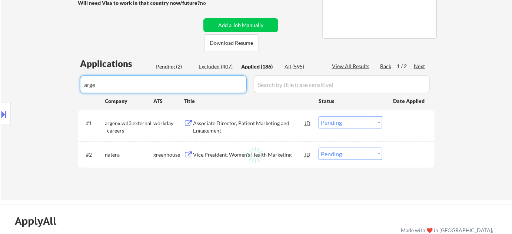
type input "argen"
select select ""applied""
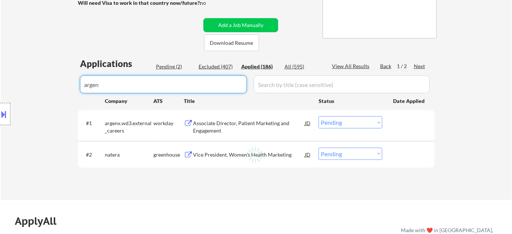
select select ""applied""
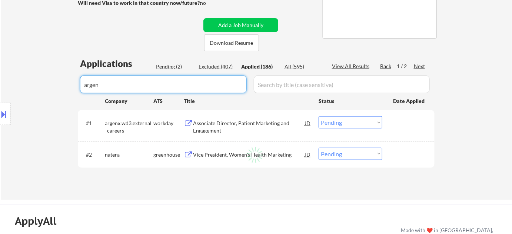
select select ""applied""
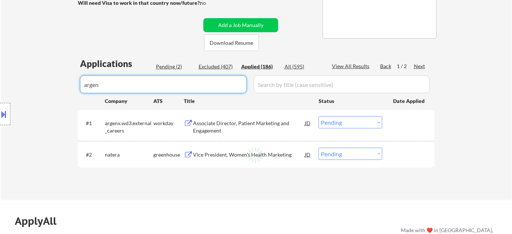
select select ""applied""
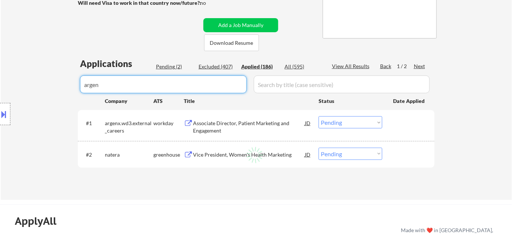
select select ""applied""
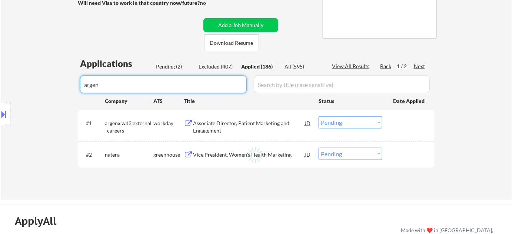
select select ""applied""
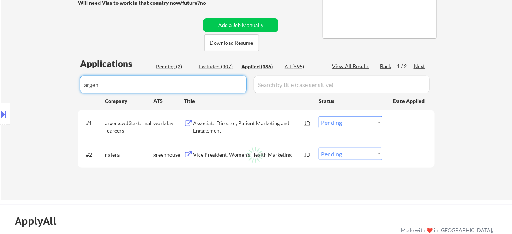
select select ""applied""
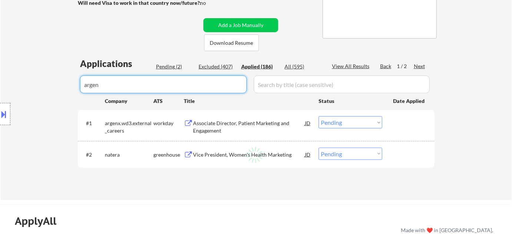
select select ""applied""
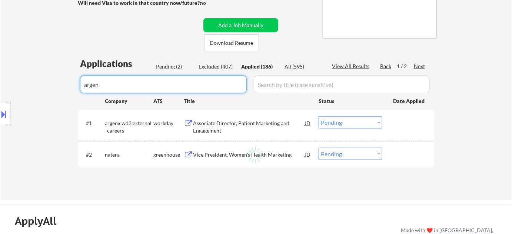
select select ""applied""
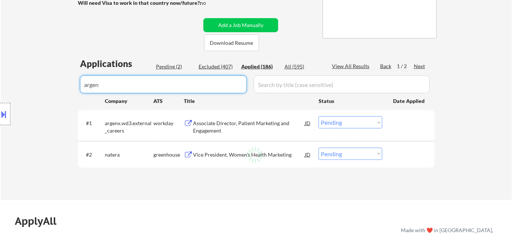
select select ""applied""
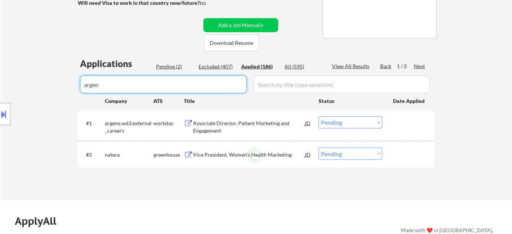
select select ""applied""
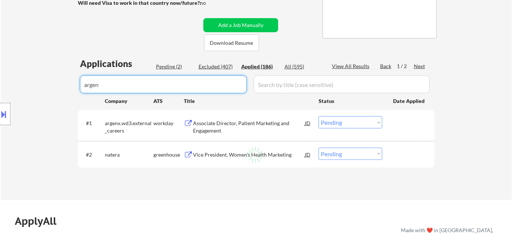
select select ""applied""
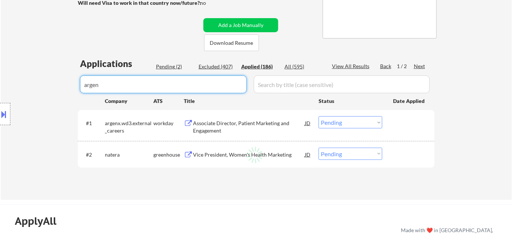
select select ""applied""
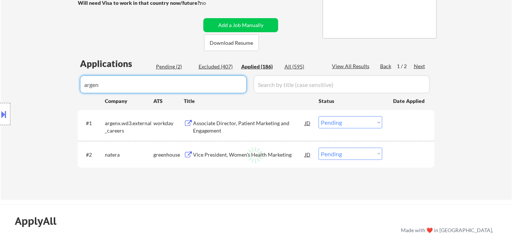
select select ""applied""
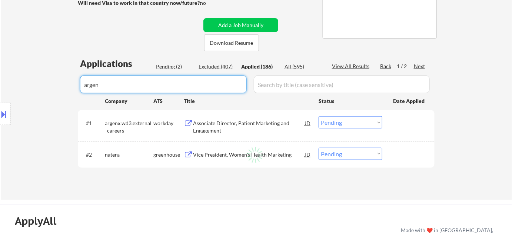
select select ""applied""
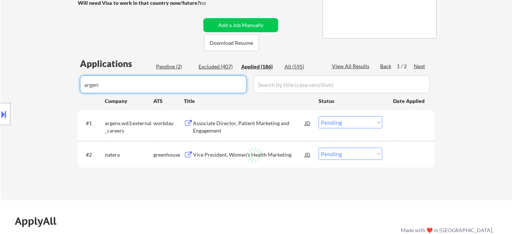
select select ""applied""
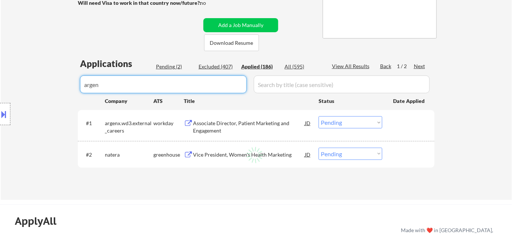
select select ""applied""
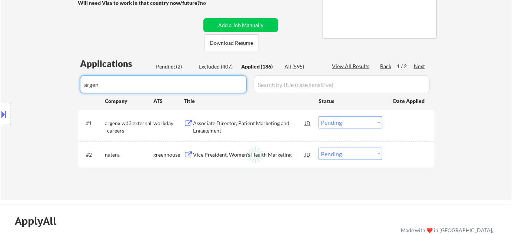
select select ""applied""
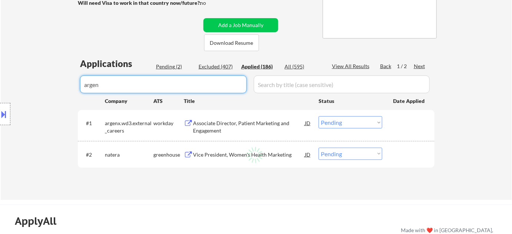
select select ""applied""
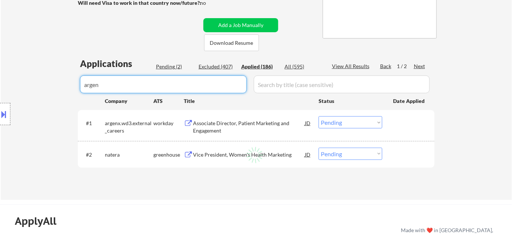
select select ""applied""
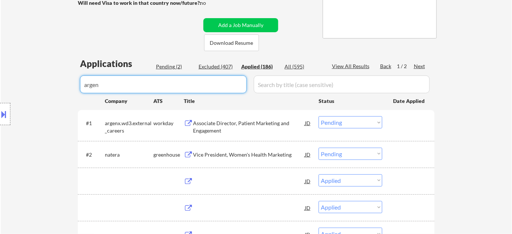
select select ""applied""
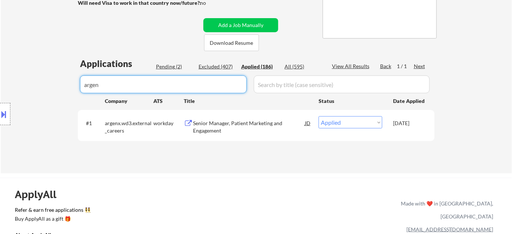
drag, startPoint x: 119, startPoint y: 82, endPoint x: 29, endPoint y: 74, distance: 90.5
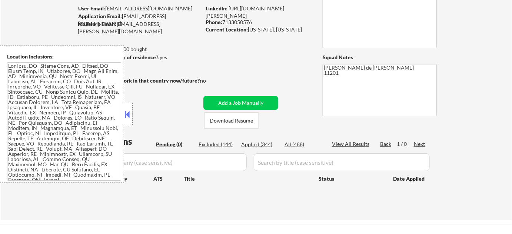
scroll to position [135, 0]
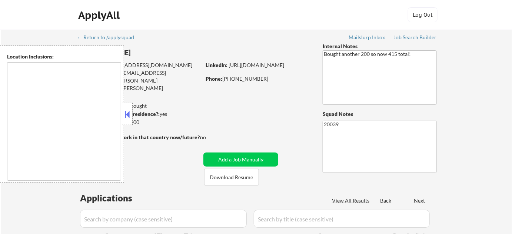
type textarea "[GEOGRAPHIC_DATA], [GEOGRAPHIC_DATA] [GEOGRAPHIC_DATA], [GEOGRAPHIC_DATA] [GEOG…"
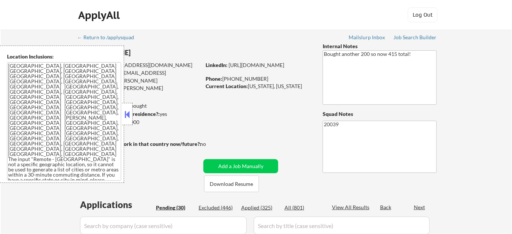
select select ""pending""
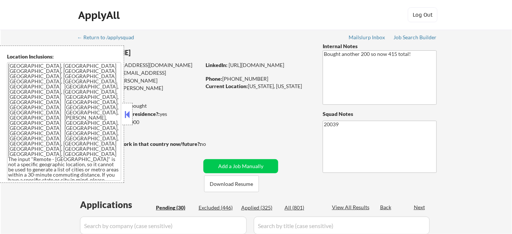
select select ""pending""
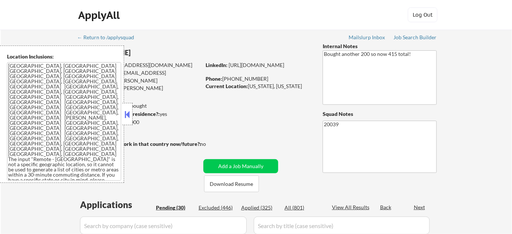
select select ""pending""
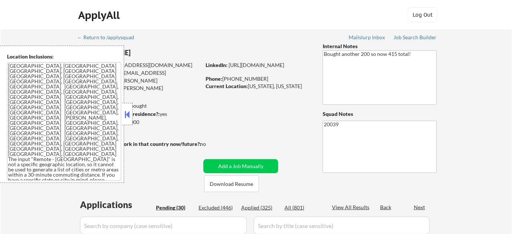
select select ""pending""
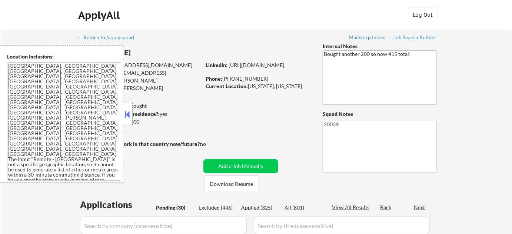
select select ""pending""
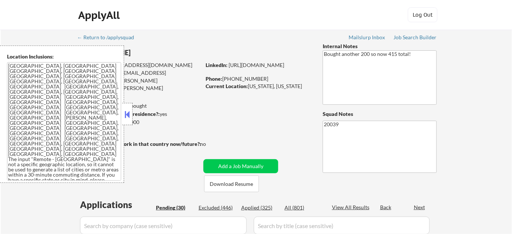
select select ""pending""
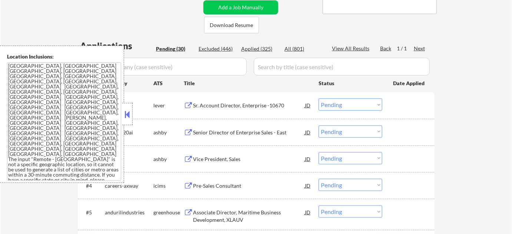
scroll to position [168, 0]
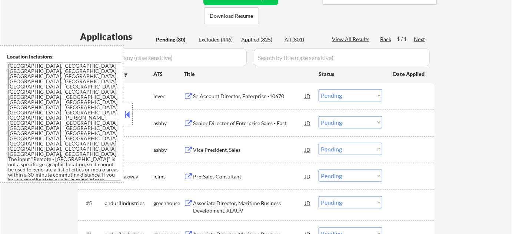
click at [129, 118] on button at bounding box center [127, 114] width 8 height 11
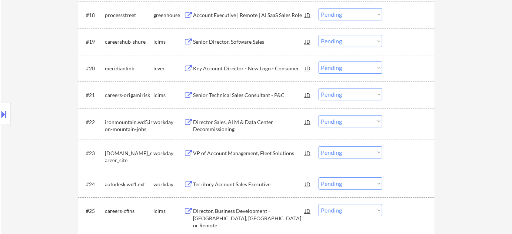
scroll to position [741, 0]
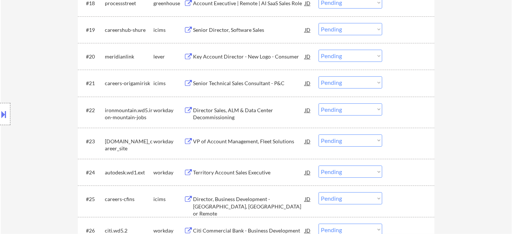
click at [223, 170] on div "Territory Account Sales Executive" at bounding box center [249, 172] width 112 height 7
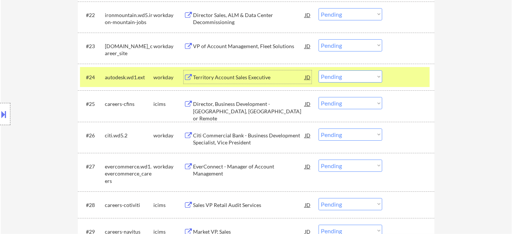
scroll to position [842, 0]
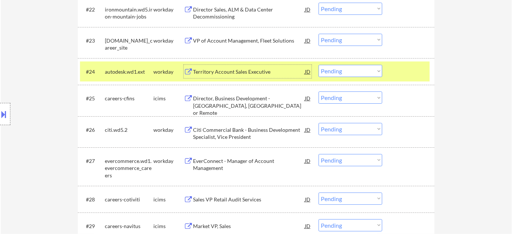
click at [241, 132] on div "Citi Commercial Bank - Business Development Specialist, Vice President" at bounding box center [249, 133] width 112 height 14
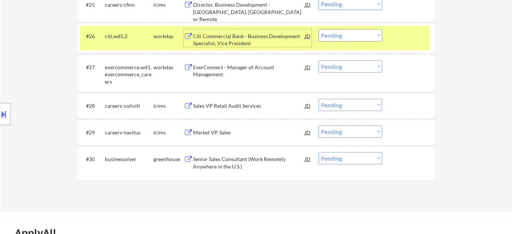
scroll to position [943, 0]
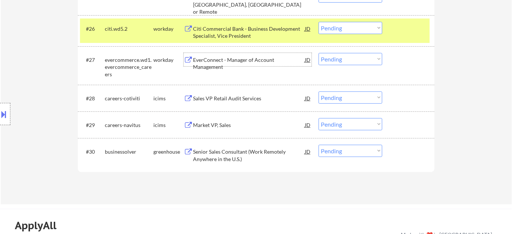
click at [235, 57] on div "EverConnect - Manager of Account Management" at bounding box center [249, 63] width 112 height 14
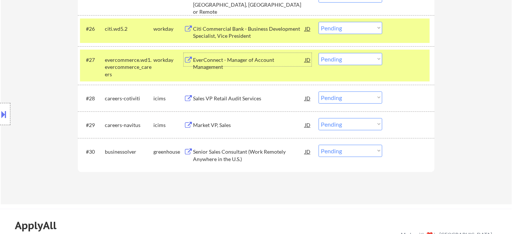
click at [351, 50] on div "#27 evercommerce.wd1.evercommerce_careers workday EverConnect - Manager of Acco…" at bounding box center [255, 66] width 350 height 32
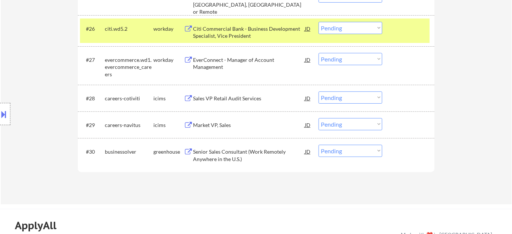
click at [351, 56] on select "Choose an option... Pending Applied Excluded (Questions) Excluded (Expired) Exc…" at bounding box center [351, 59] width 64 height 12
click at [319, 53] on select "Choose an option... Pending Applied Excluded (Questions) Excluded (Expired) Exc…" at bounding box center [351, 59] width 64 height 12
select select ""pending""
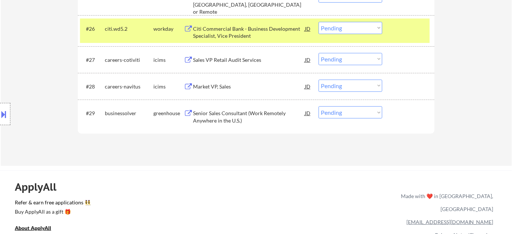
click at [223, 87] on div "Market VP, Sales" at bounding box center [249, 86] width 112 height 7
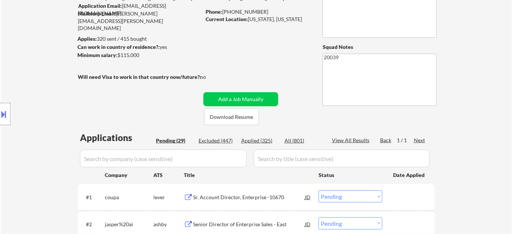
scroll to position [101, 0]
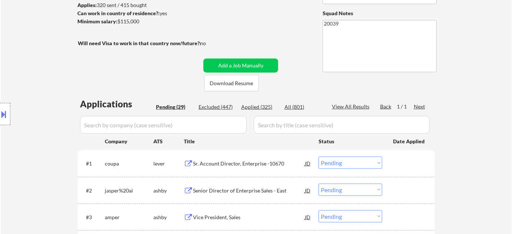
click at [256, 106] on div "Applied (325)" at bounding box center [259, 106] width 37 height 7
click at [224, 130] on input "input" at bounding box center [163, 125] width 167 height 18
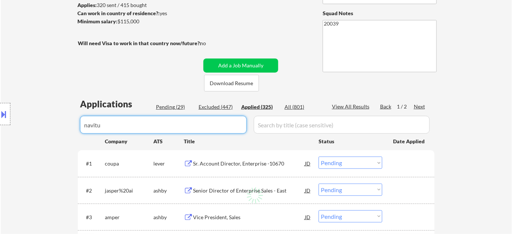
type input "navitus"
select select ""applied""
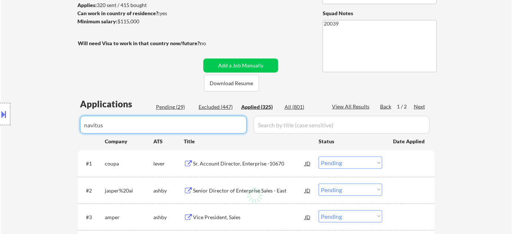
select select ""applied""
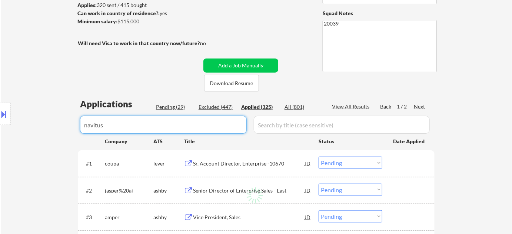
select select ""applied""
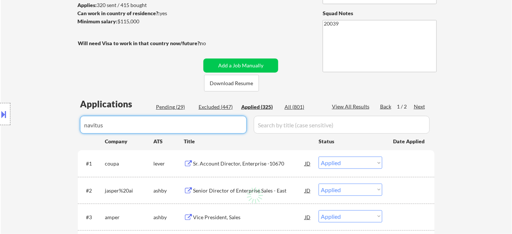
select select ""applied""
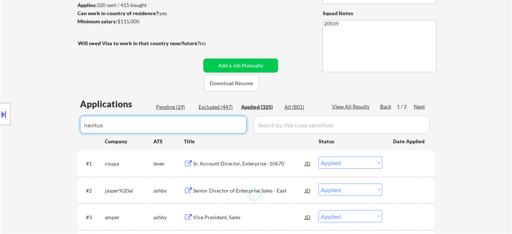
select select ""applied""
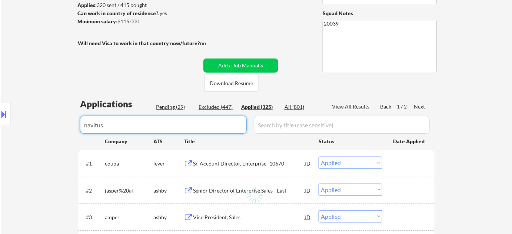
select select ""applied""
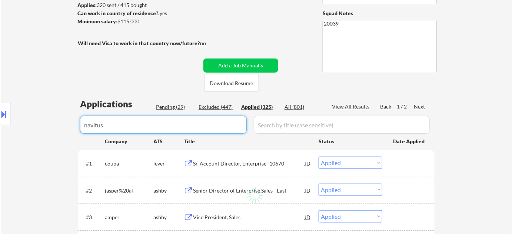
select select ""applied""
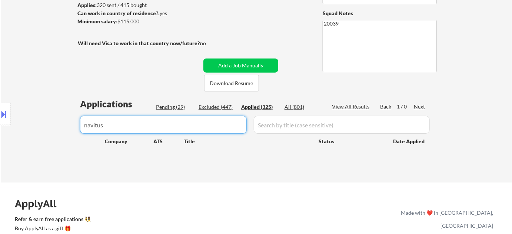
type input "navitus"
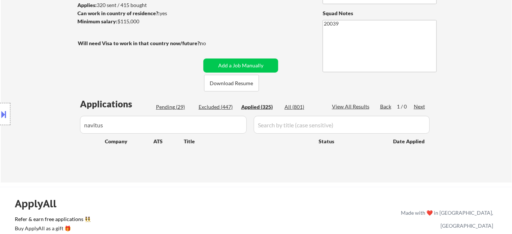
click at [177, 107] on div "Pending (29)" at bounding box center [174, 106] width 37 height 7
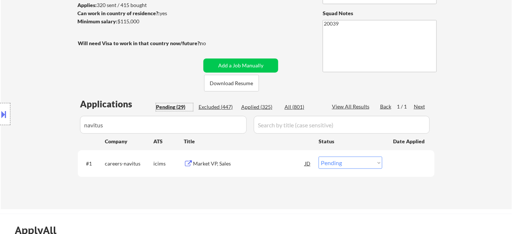
click at [324, 161] on select "Choose an option... Pending Applied Excluded (Questions) Excluded (Expired) Exc…" at bounding box center [351, 163] width 64 height 12
select select ""applied""
click at [319, 157] on select "Choose an option... Pending Applied Excluded (Questions) Excluded (Expired) Exc…" at bounding box center [351, 163] width 64 height 12
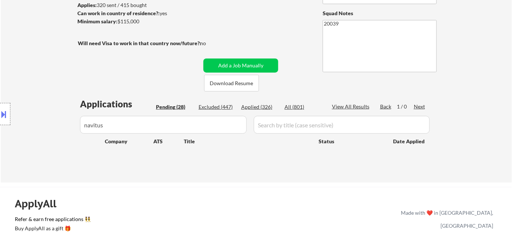
drag, startPoint x: 133, startPoint y: 119, endPoint x: 70, endPoint y: 120, distance: 63.4
click at [79, 120] on body "← Return to /applysquad Mailslurp Inbox Job Search Builder [PERSON_NAME] User E…" at bounding box center [256, 16] width 512 height 234
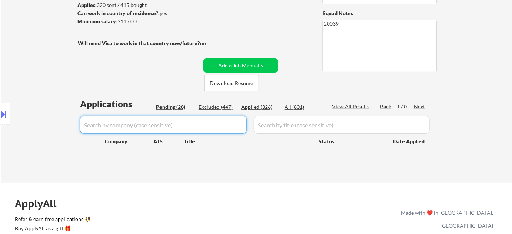
select select ""pending""
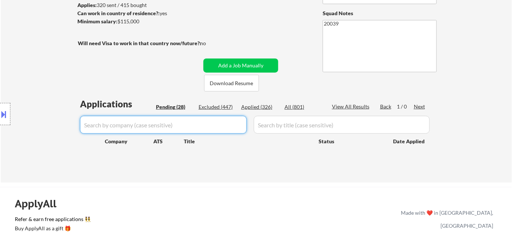
select select ""pending""
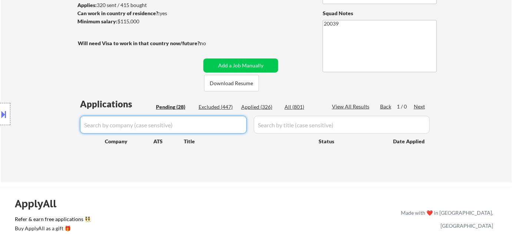
select select ""pending""
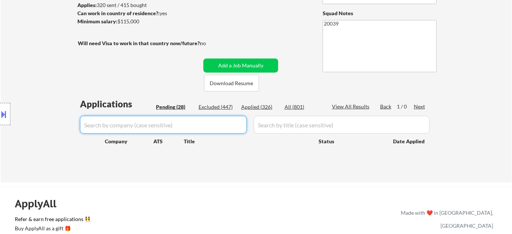
select select ""pending""
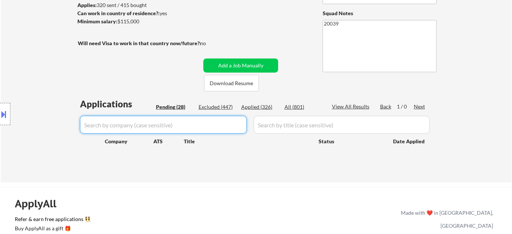
select select ""pending""
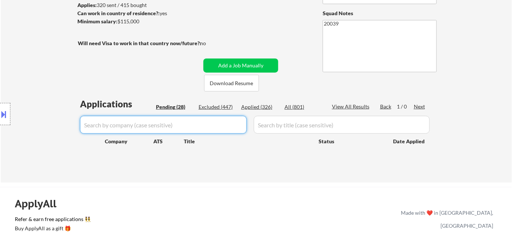
select select ""pending""
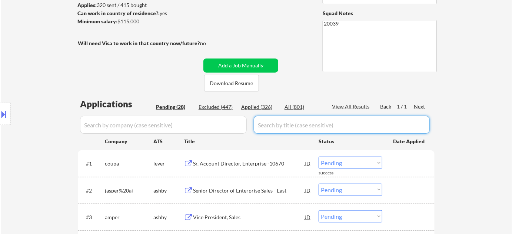
click at [178, 105] on div "Pending (28)" at bounding box center [174, 106] width 37 height 7
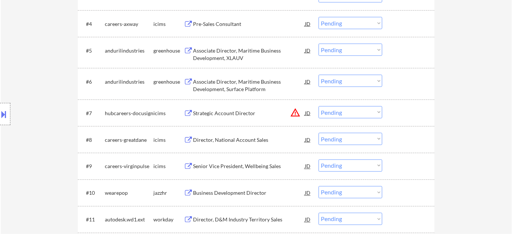
scroll to position [337, 0]
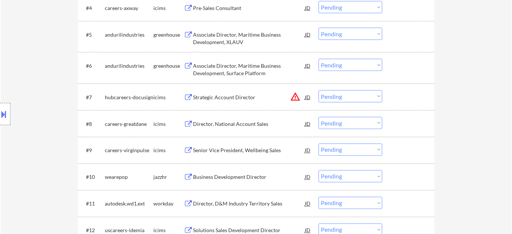
click at [236, 96] on div "Strategic Account Director" at bounding box center [249, 97] width 112 height 7
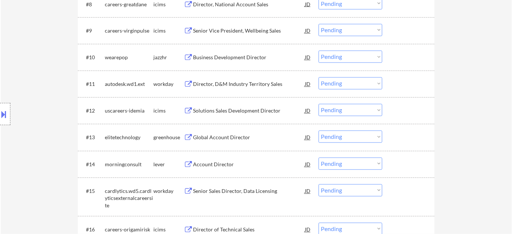
scroll to position [472, 0]
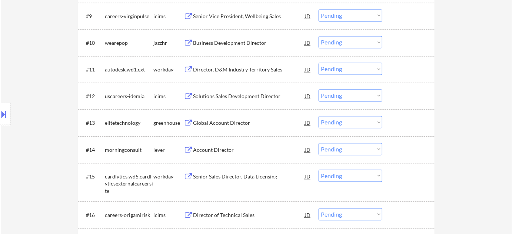
click at [218, 148] on div "Account Director" at bounding box center [249, 149] width 112 height 7
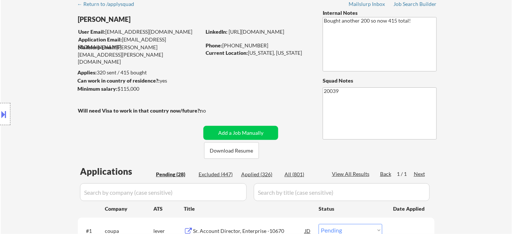
scroll to position [67, 0]
